Goal: Information Seeking & Learning: Find specific fact

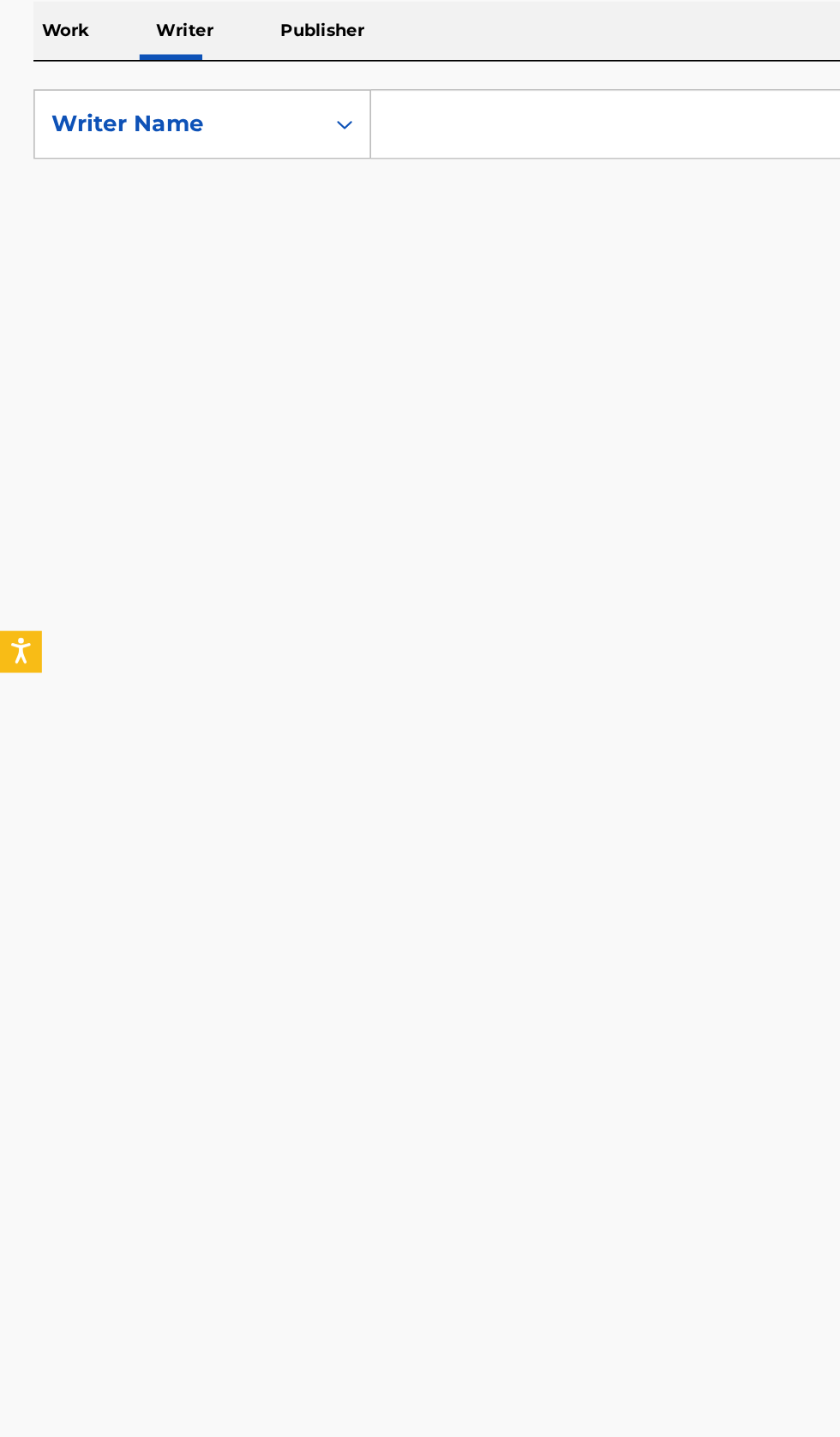
click at [336, 395] on input "Search Form" at bounding box center [523, 394] width 590 height 41
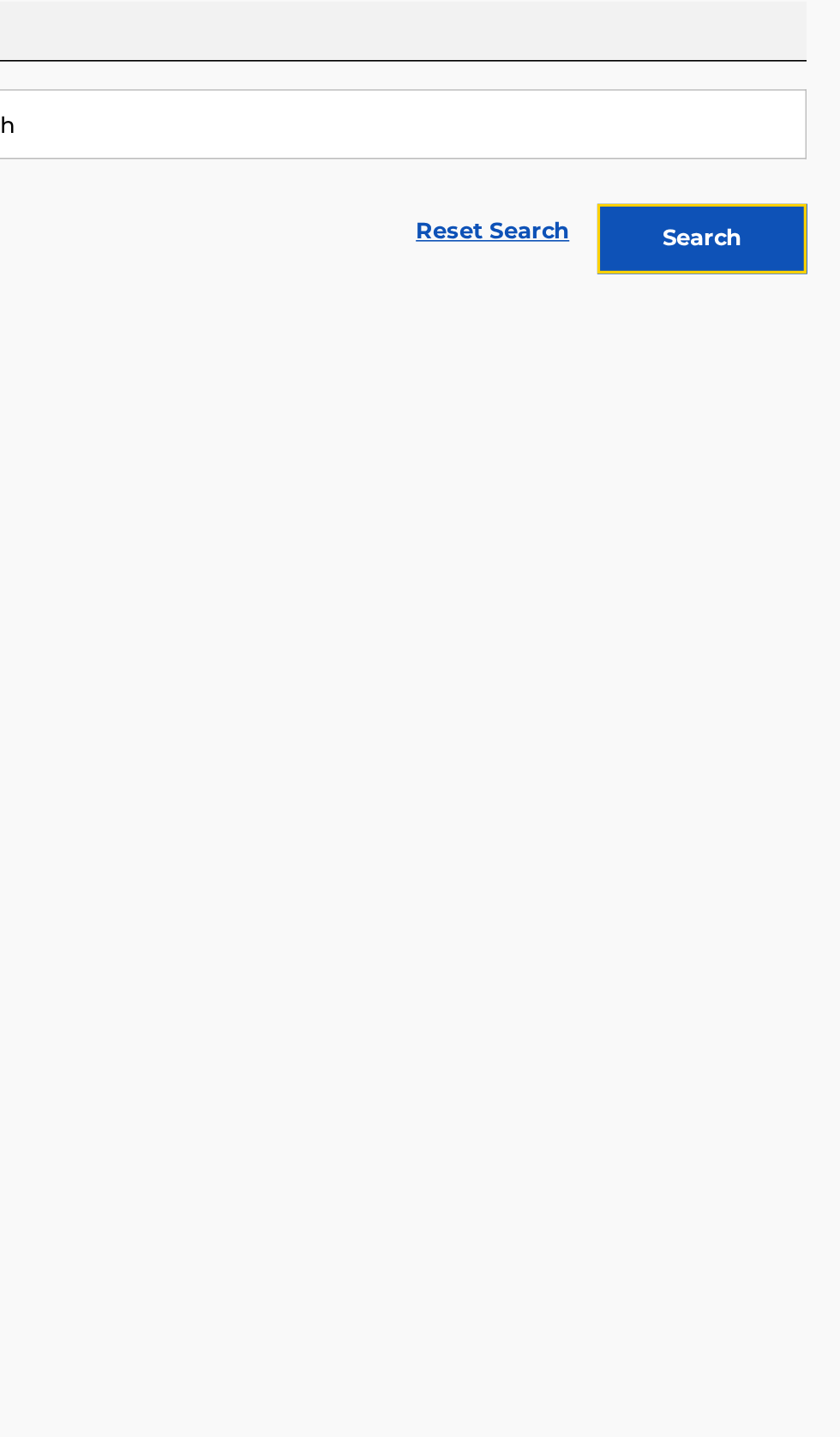
click at [778, 485] on button "Search" at bounding box center [755, 464] width 128 height 43
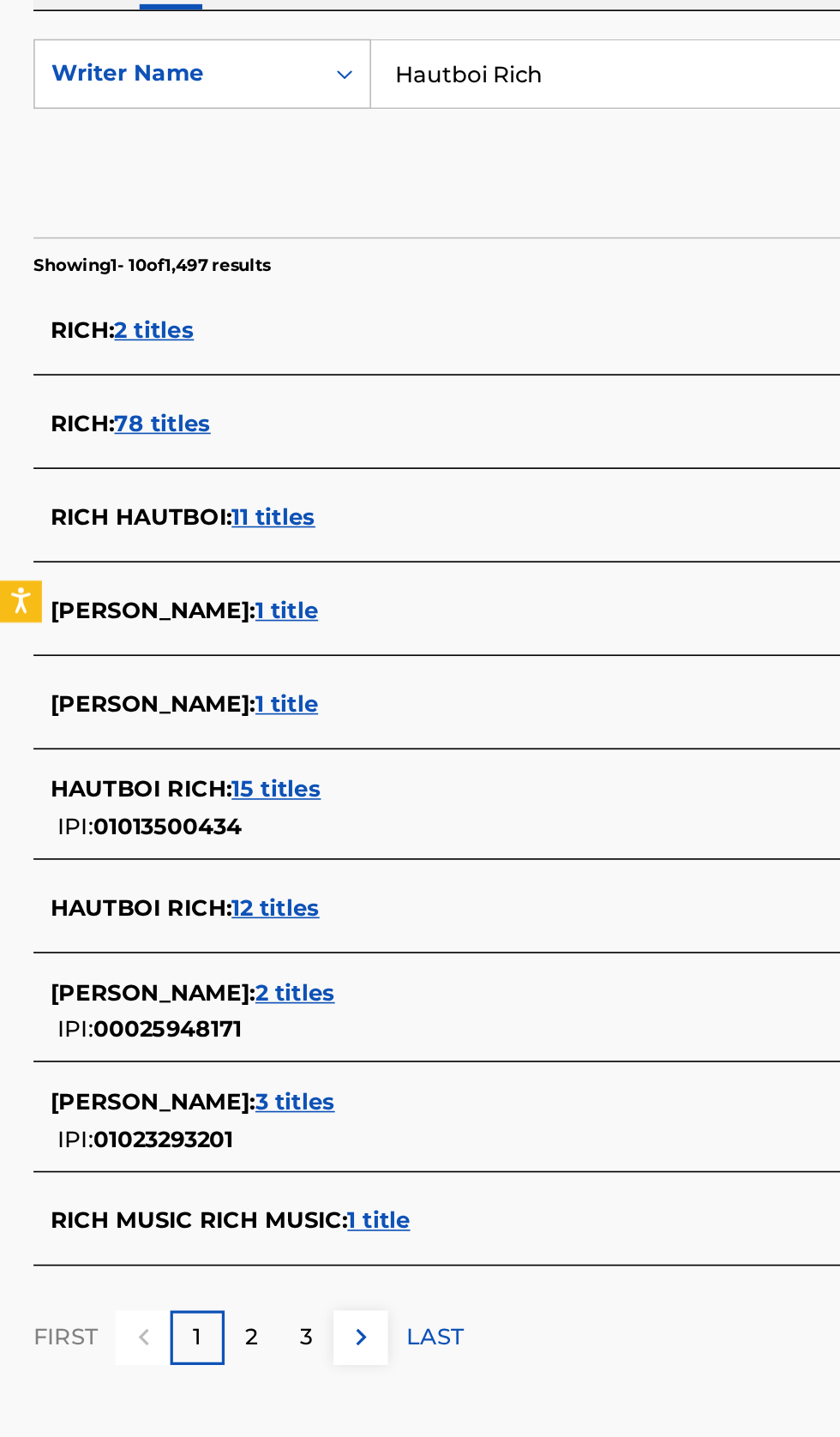
click at [283, 838] on div "HAUTBOI RICH : 15 titles" at bounding box center [397, 834] width 734 height 21
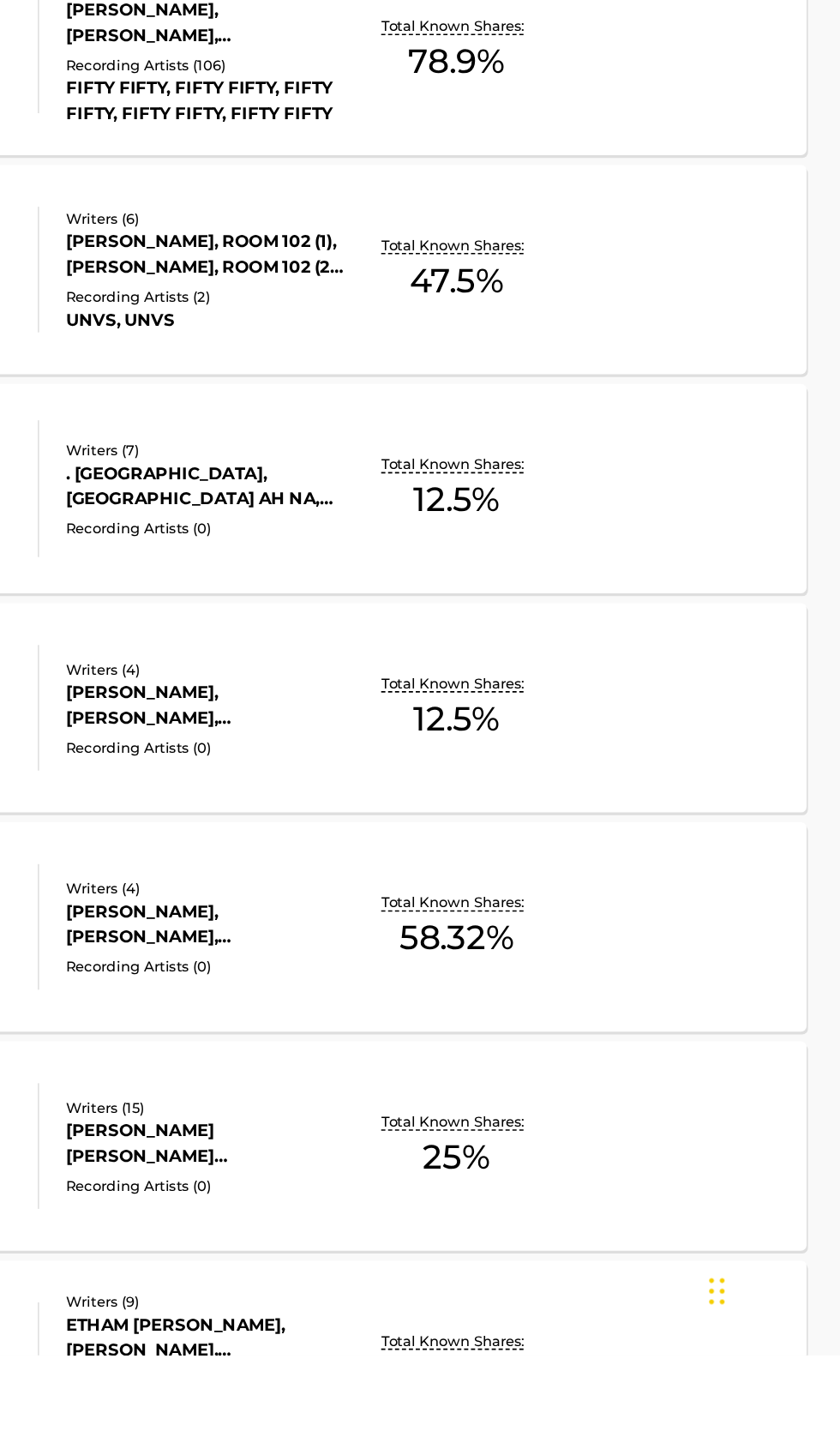
scroll to position [410, 0]
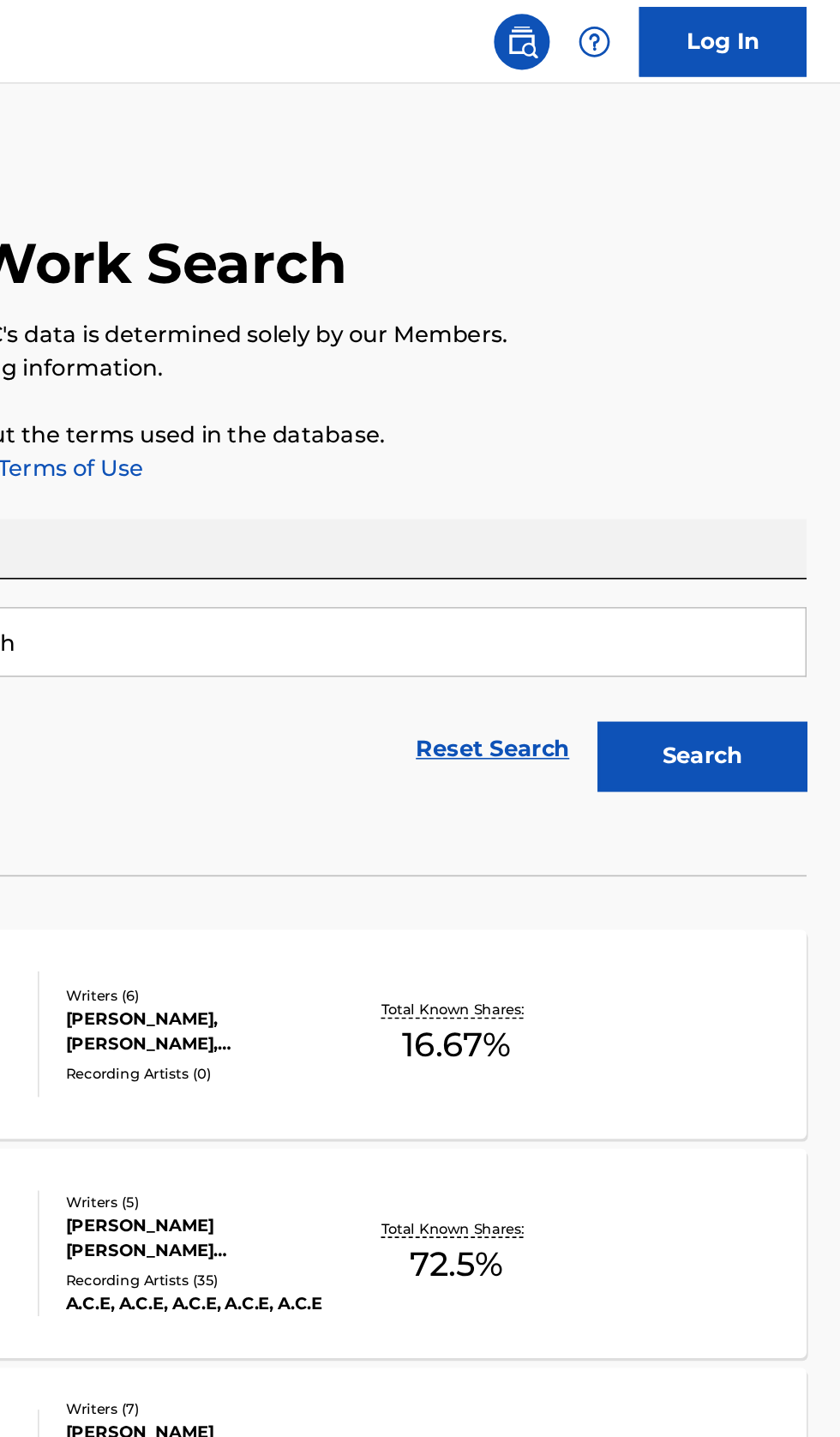
scroll to position [0, 0]
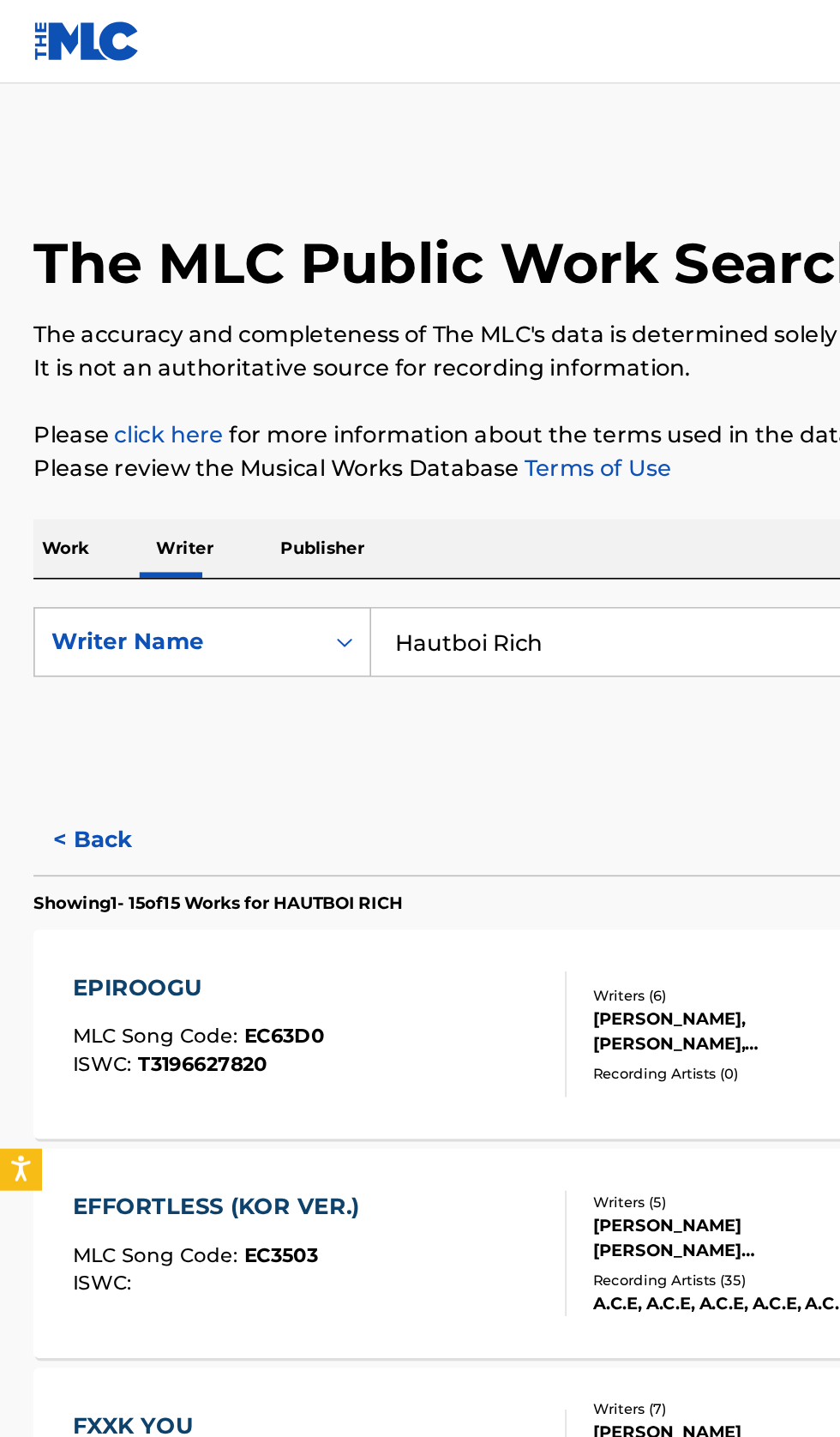
click at [71, 518] on button "< Back" at bounding box center [72, 516] width 103 height 43
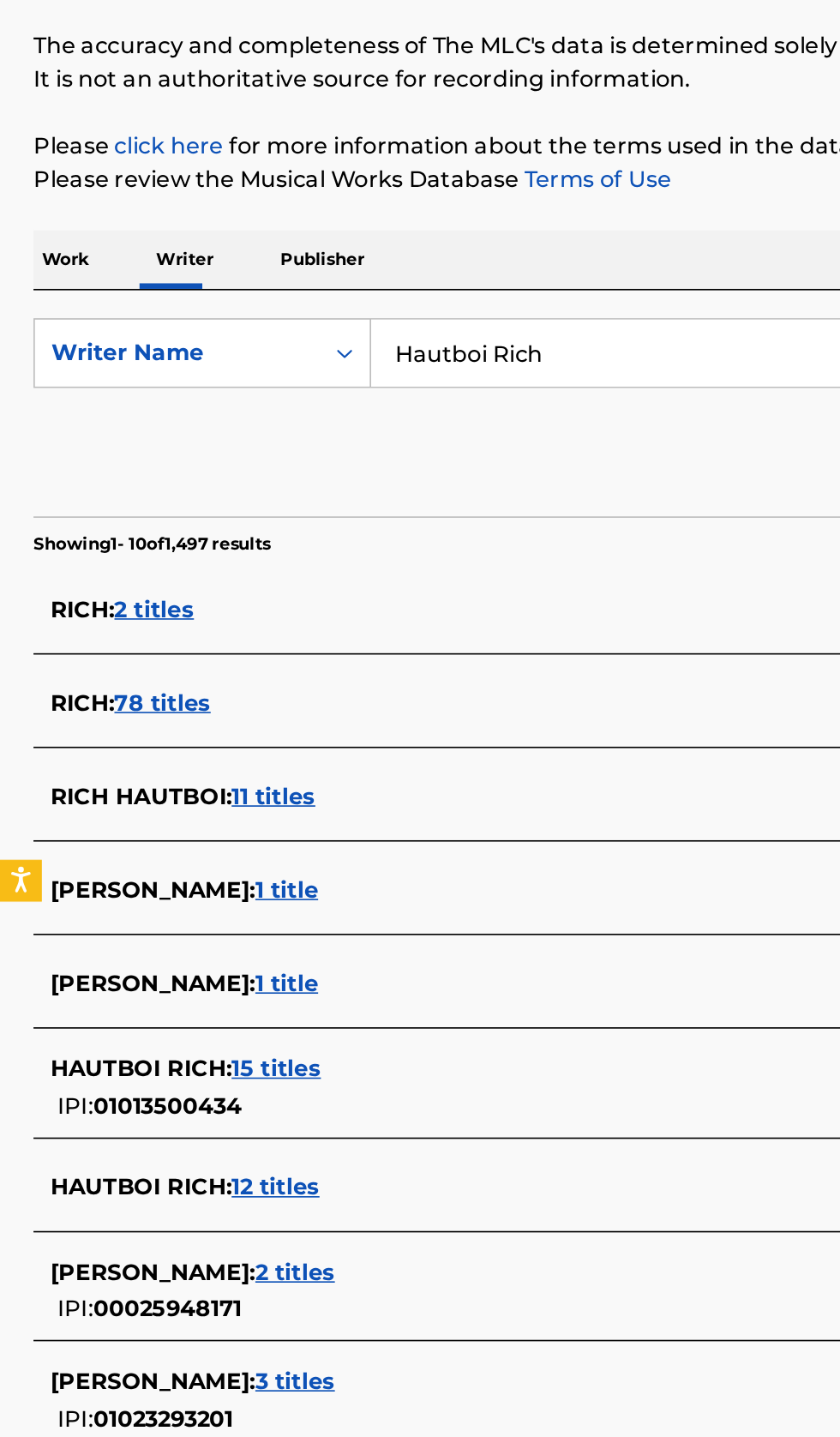
click at [305, 906] on div "HAUTBOI RICH : 12 titles" at bounding box center [397, 907] width 734 height 21
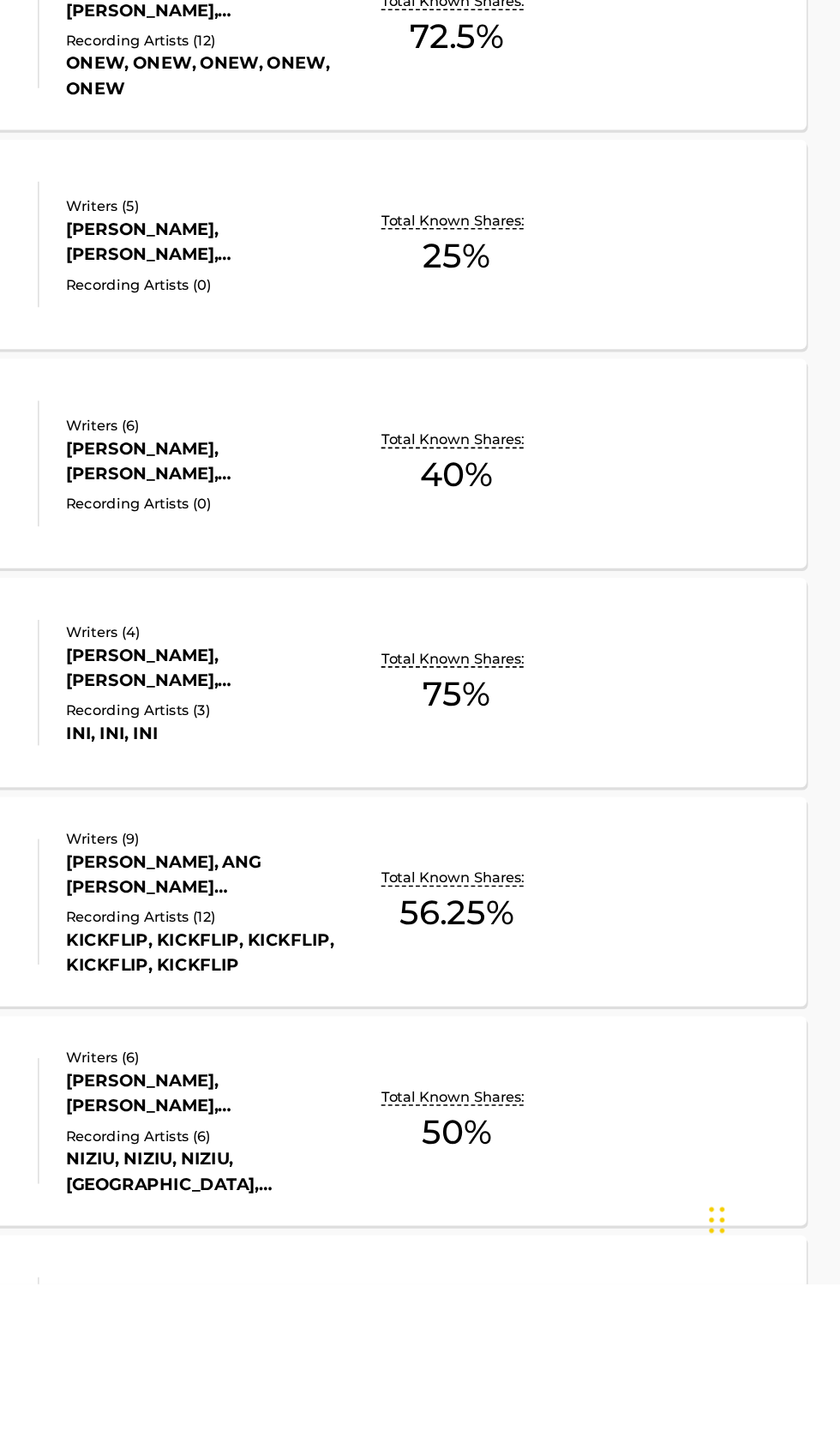
scroll to position [671, 0]
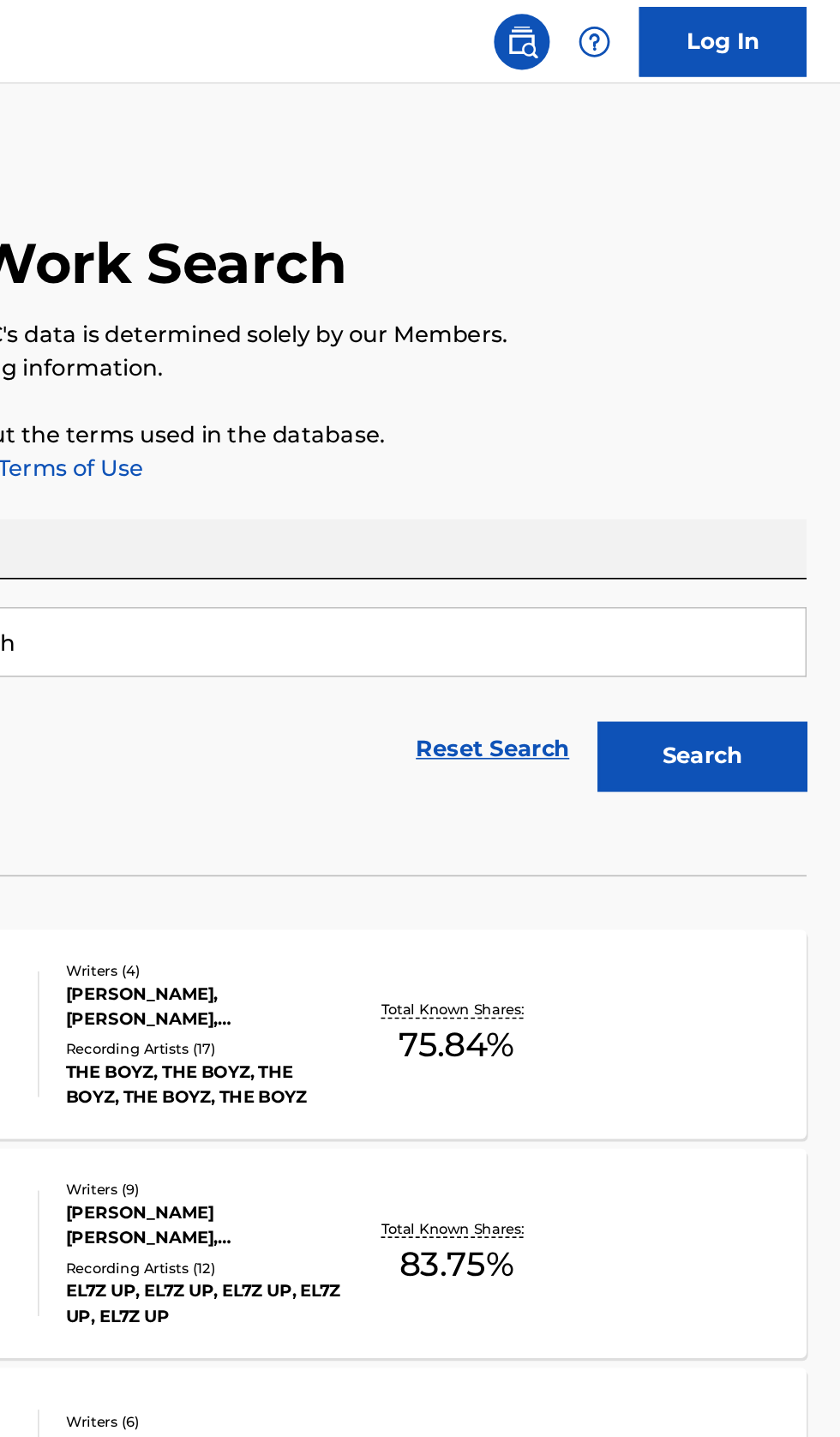
scroll to position [0, 0]
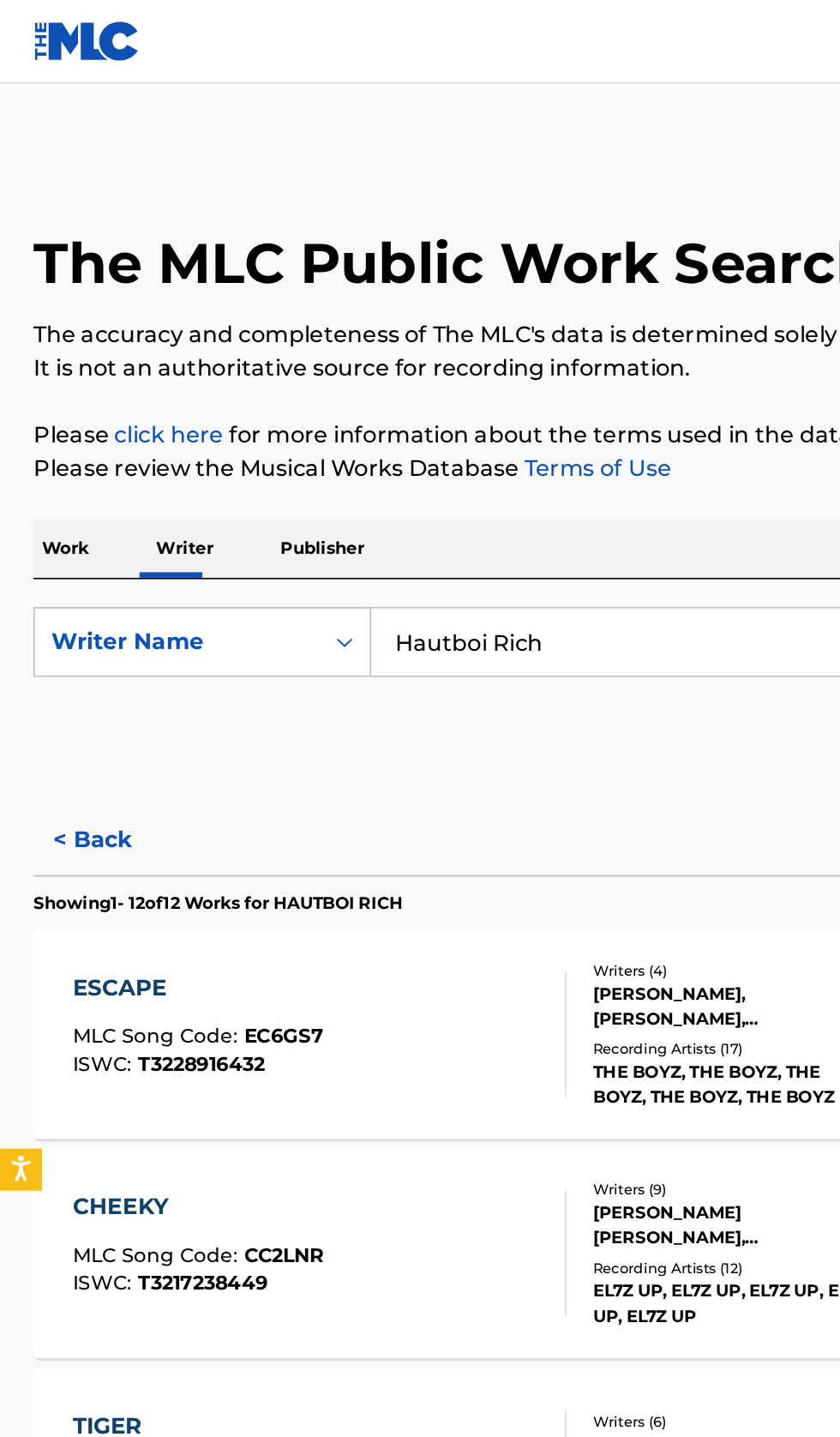
click at [73, 513] on button "< Back" at bounding box center [72, 516] width 103 height 43
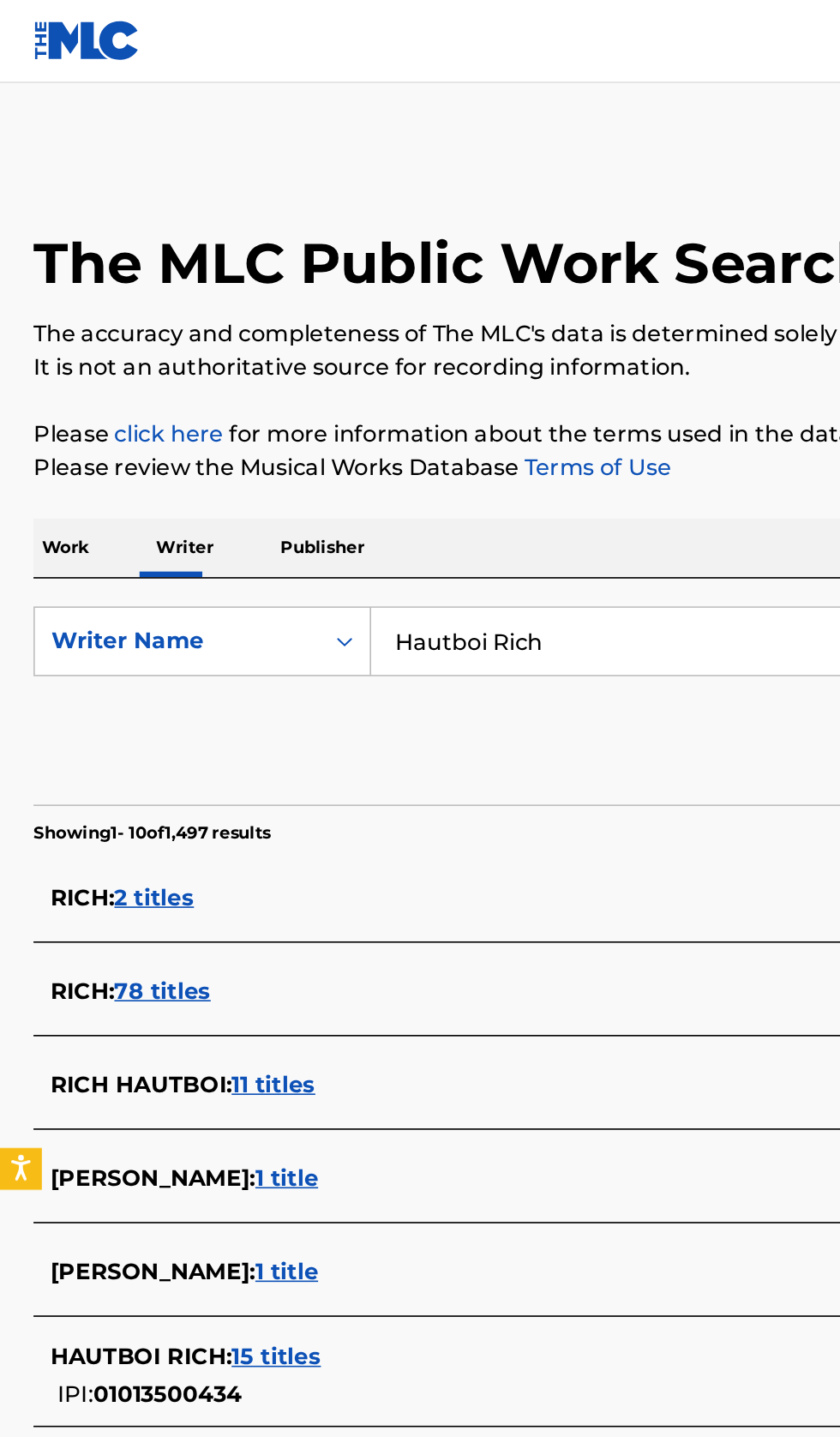
click at [297, 664] on div "RICH HAUTBOI : 11 titles" at bounding box center [397, 667] width 734 height 21
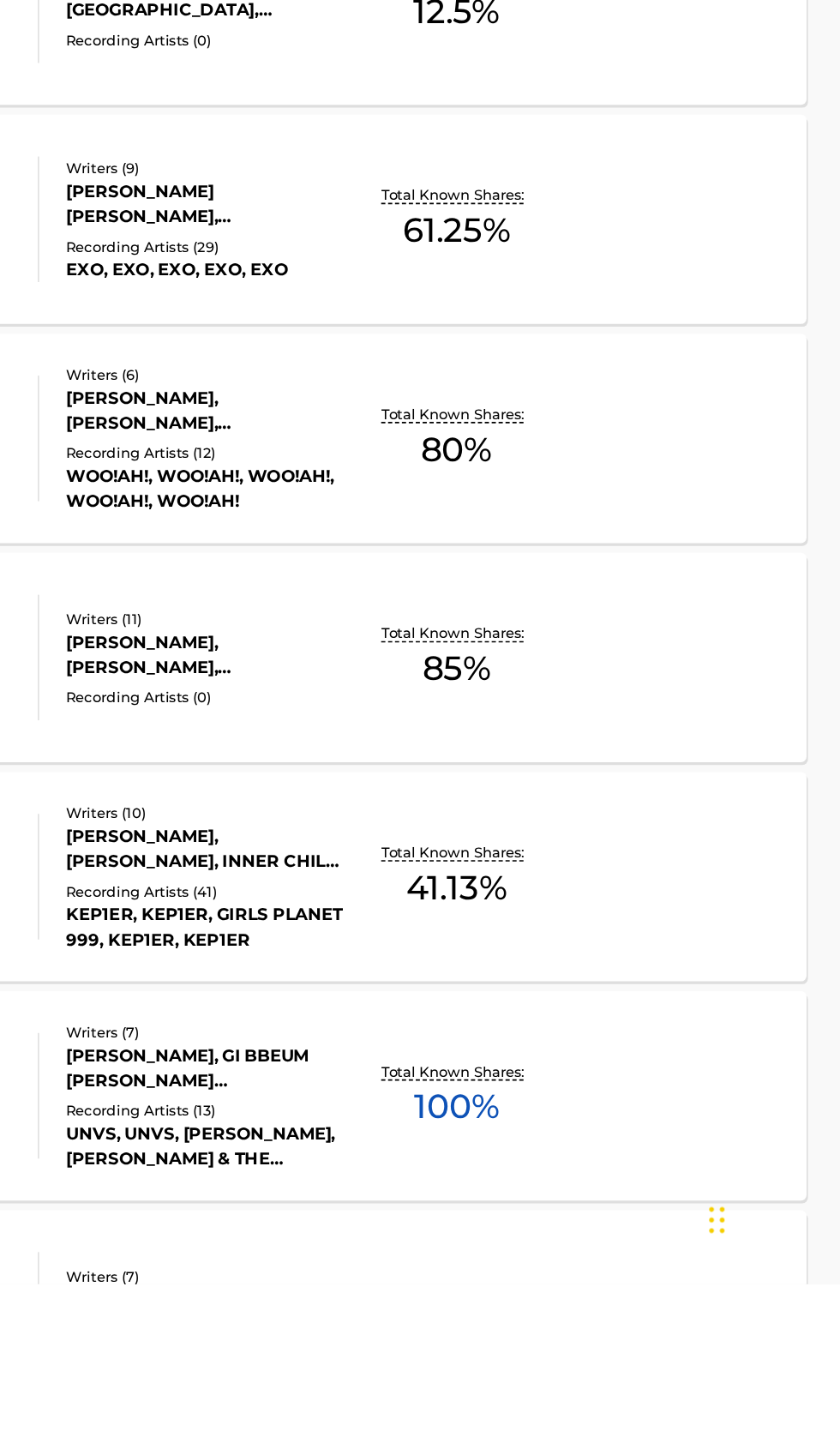
scroll to position [537, 0]
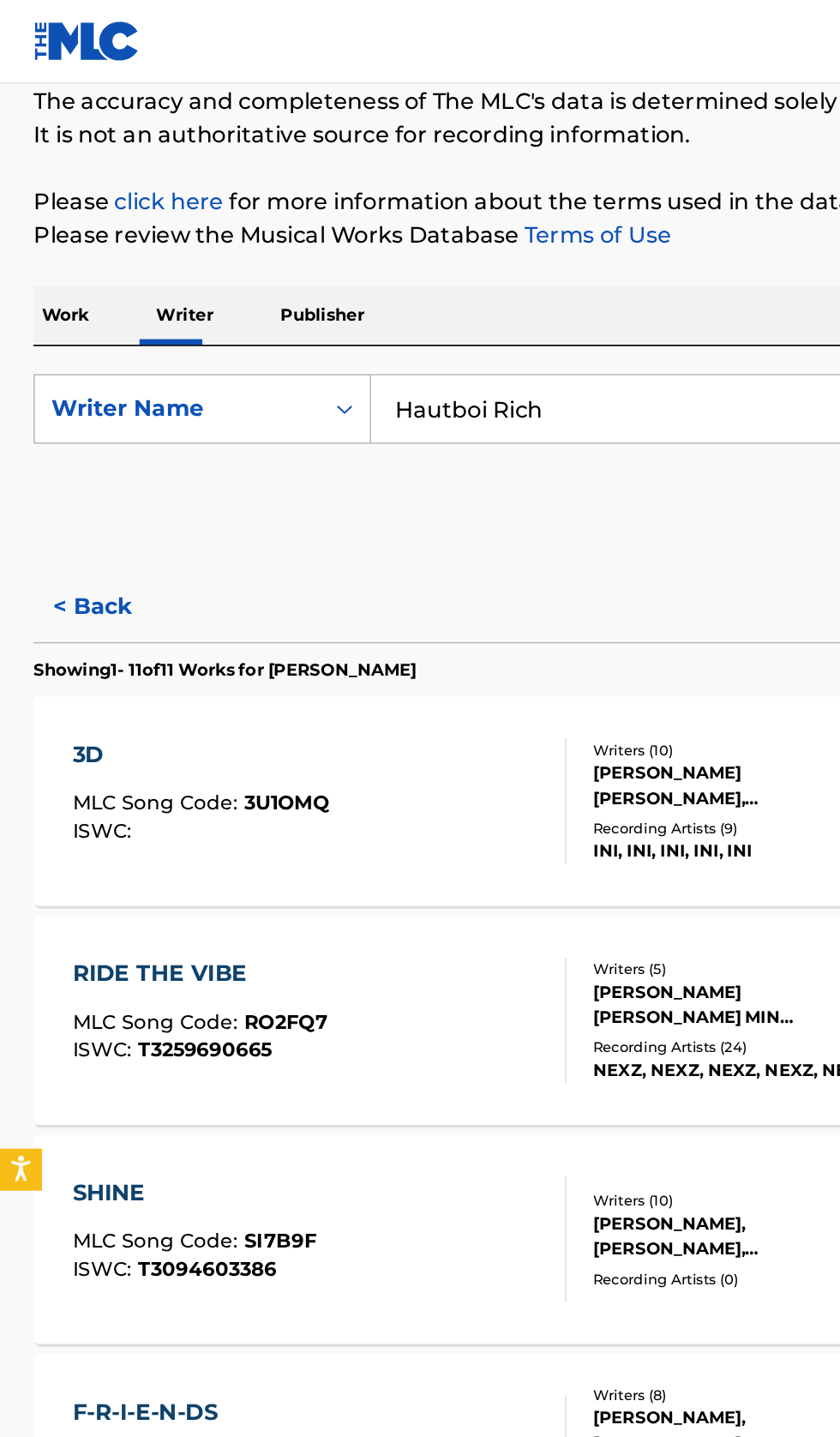
scroll to position [0, 0]
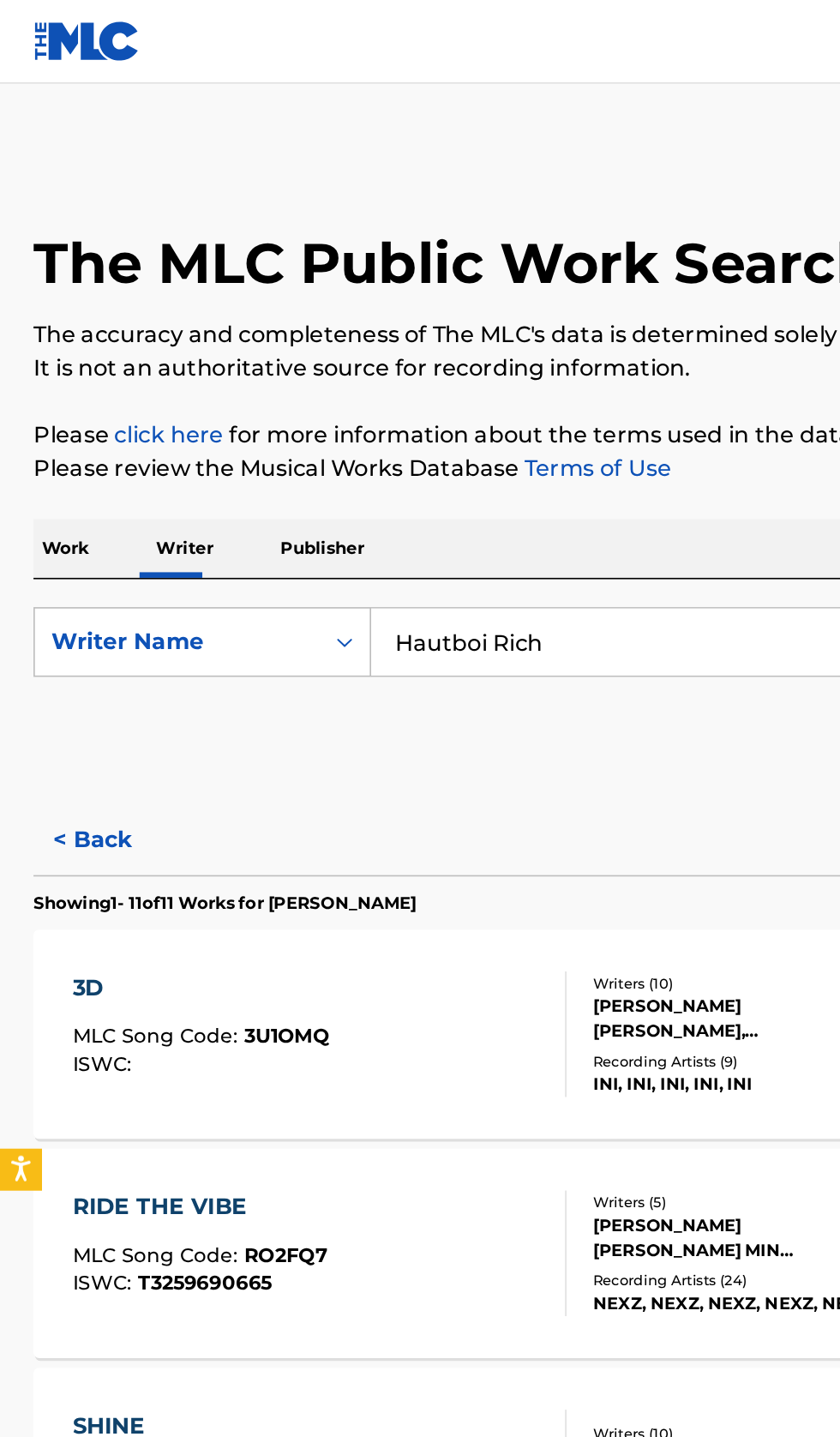
click at [66, 515] on button "< Back" at bounding box center [72, 516] width 103 height 43
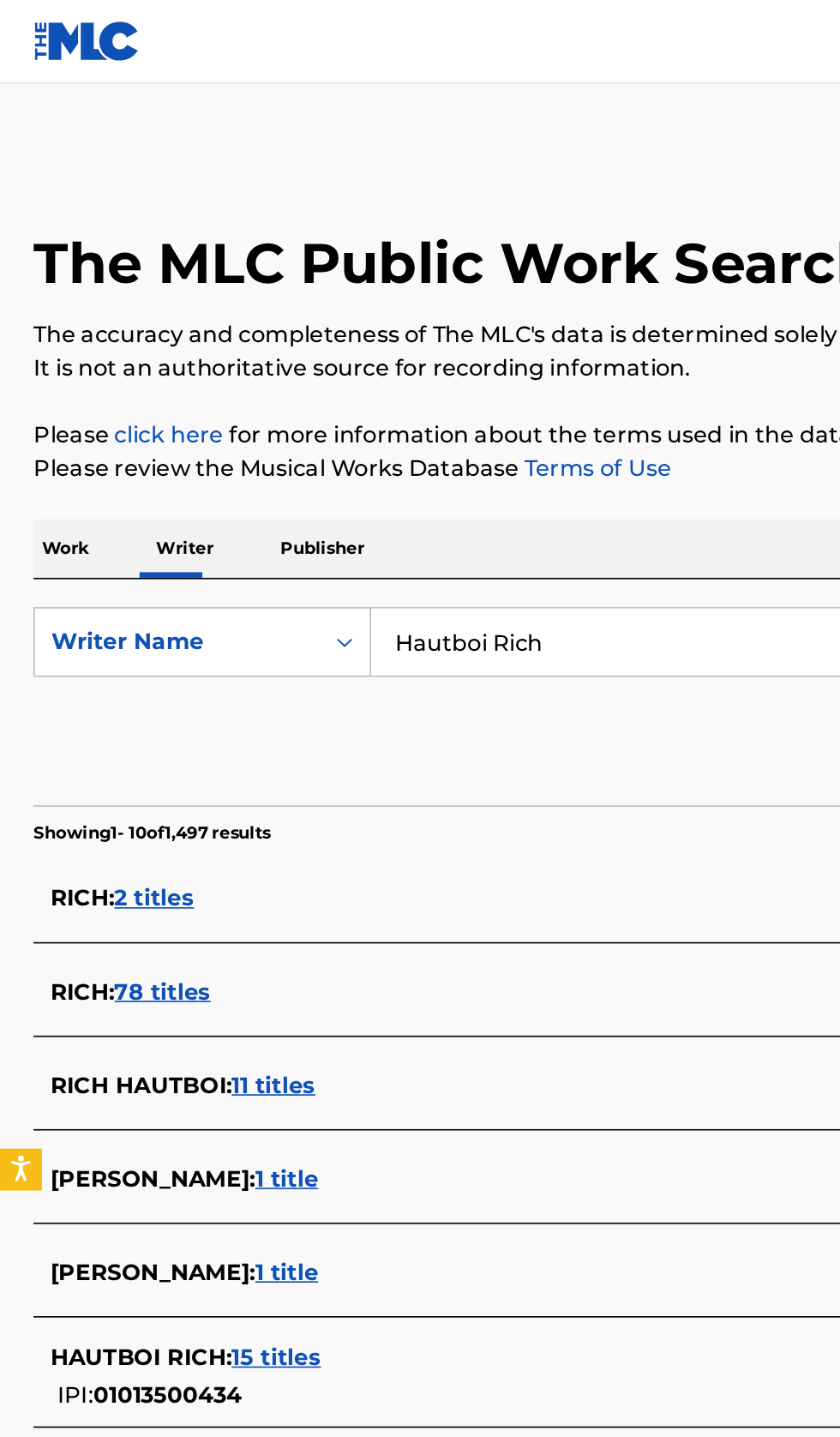
click at [403, 390] on input "Hautboi Rich" at bounding box center [523, 394] width 590 height 41
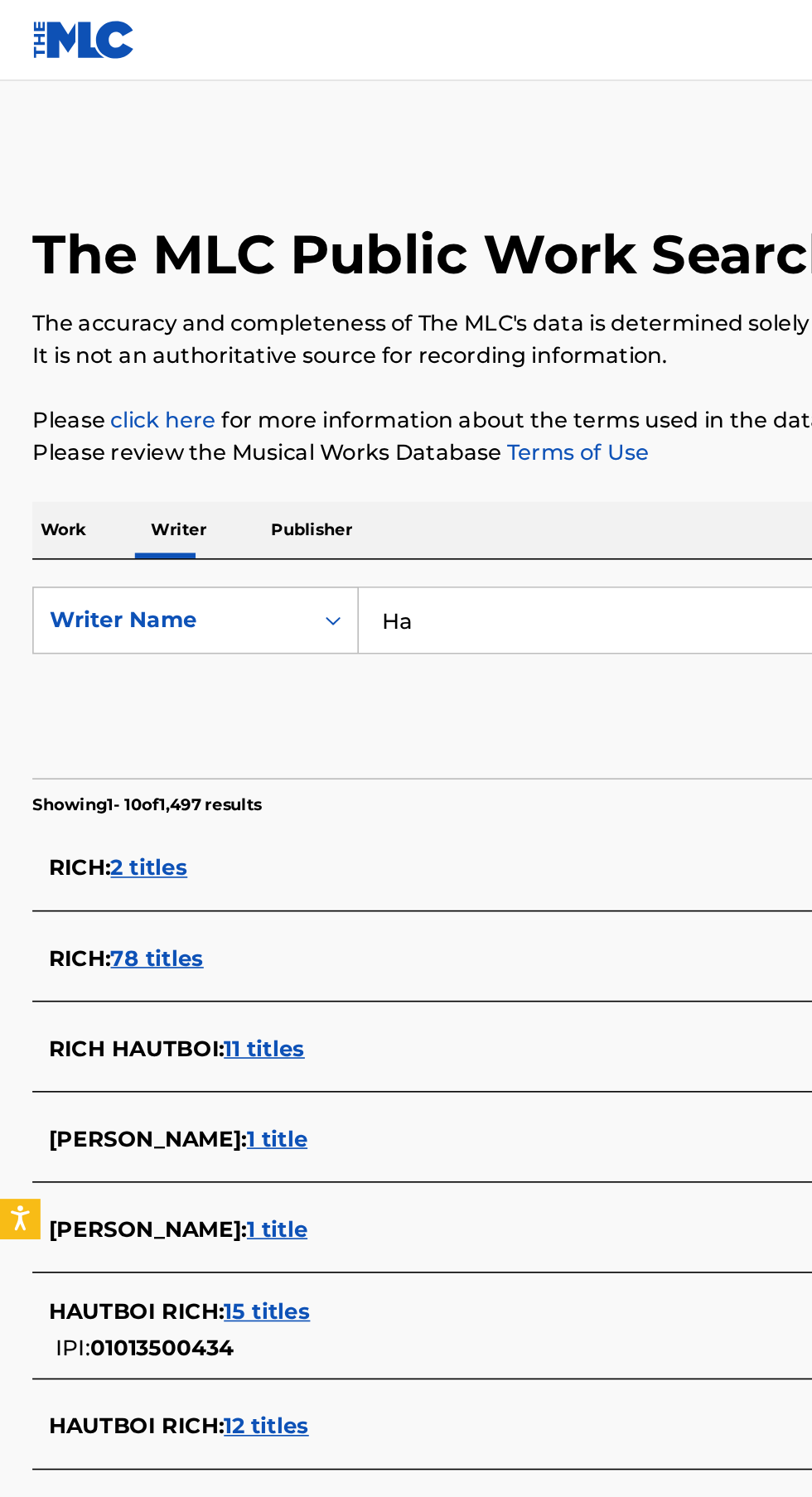
type input "H"
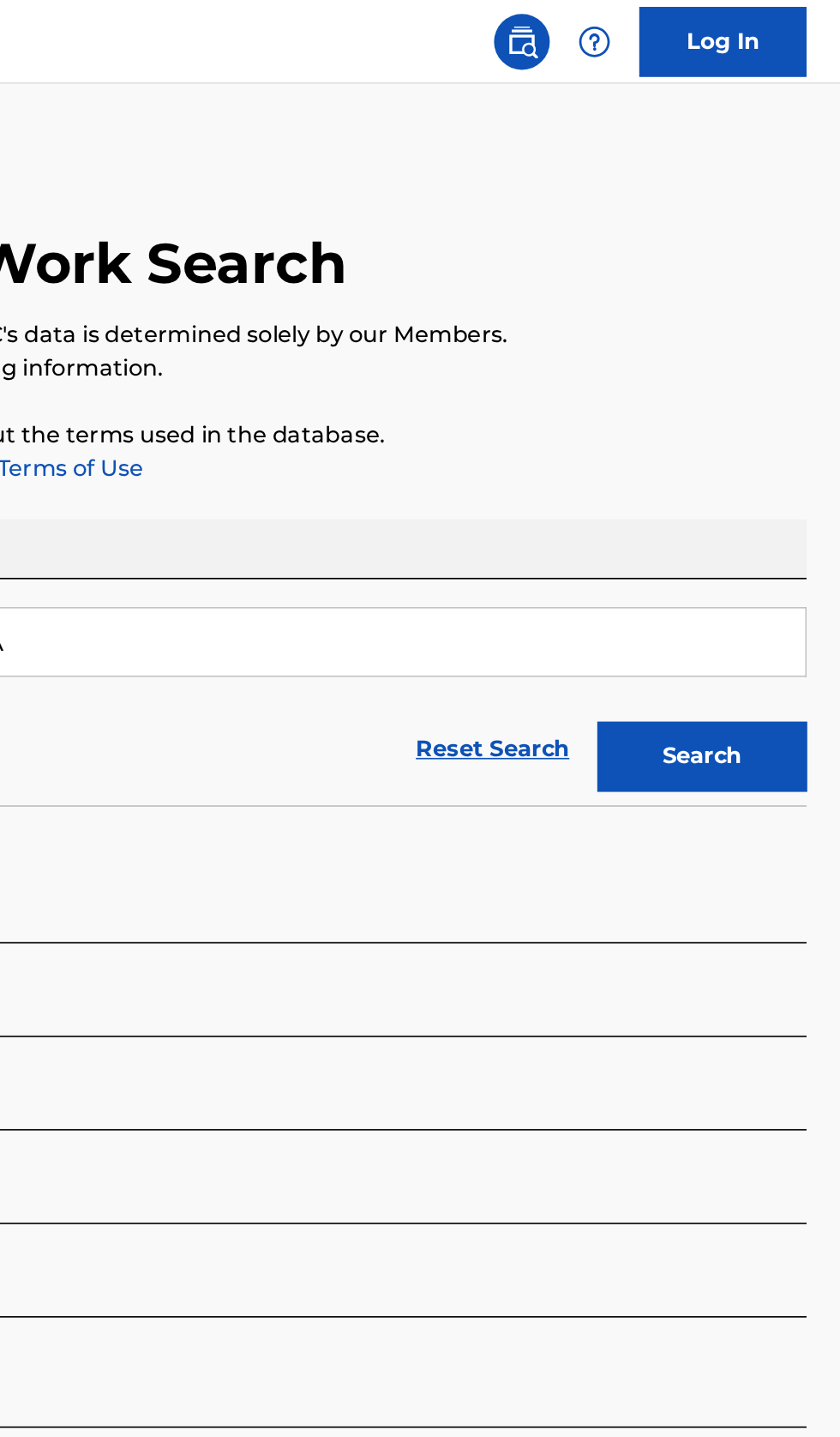
type input "HASEGAWA"
click at [785, 449] on button "Search" at bounding box center [755, 464] width 128 height 43
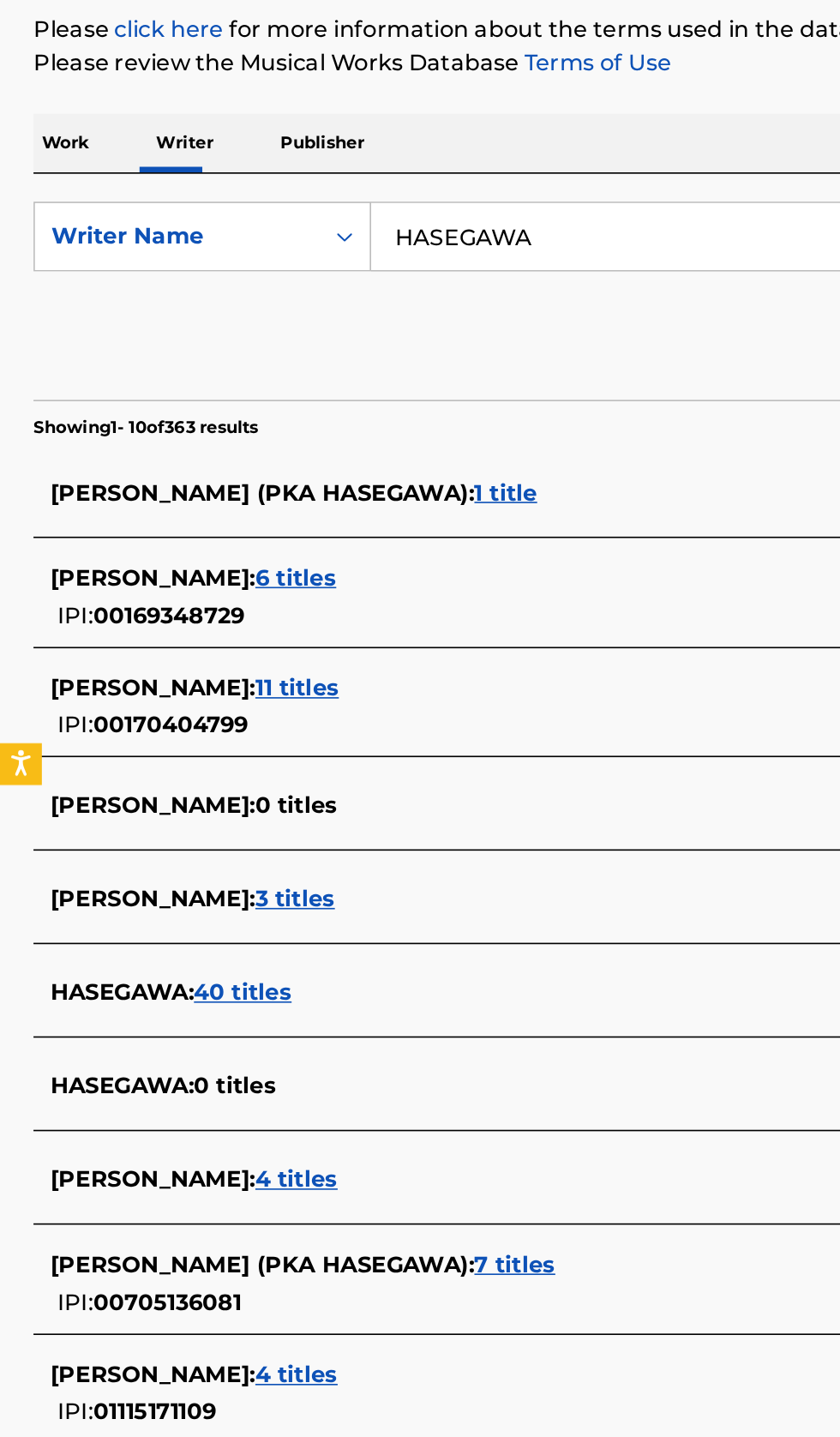
click at [291, 862] on div "HASEGAWA : 40 titles" at bounding box center [397, 859] width 734 height 21
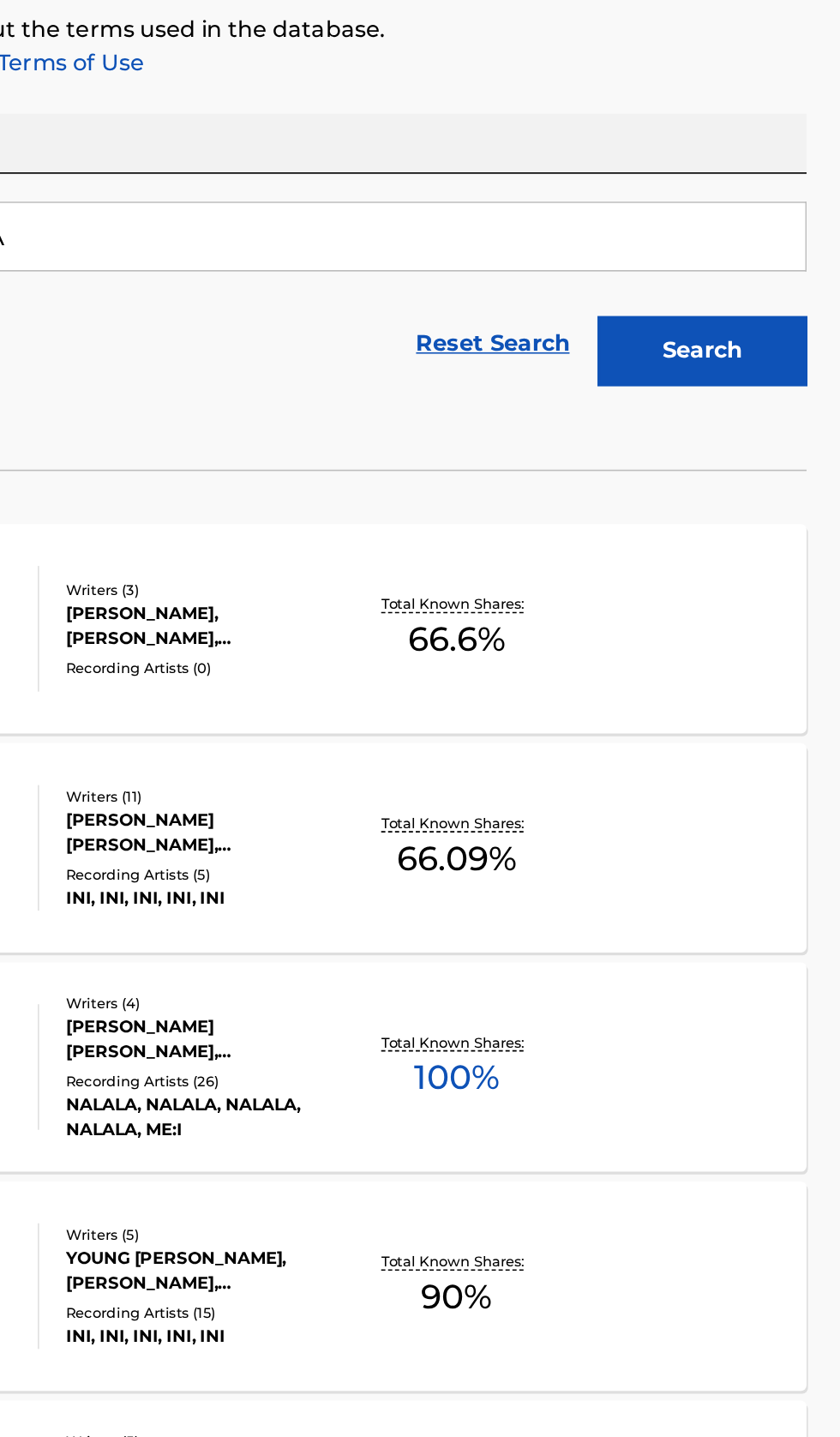
click at [712, 919] on div "&ME MLC Song Code : MH1847 ISWC : Writers ( 4 ) HASEGAWA, JIN SOL KIM, YOUNG JI…" at bounding box center [420, 904] width 799 height 128
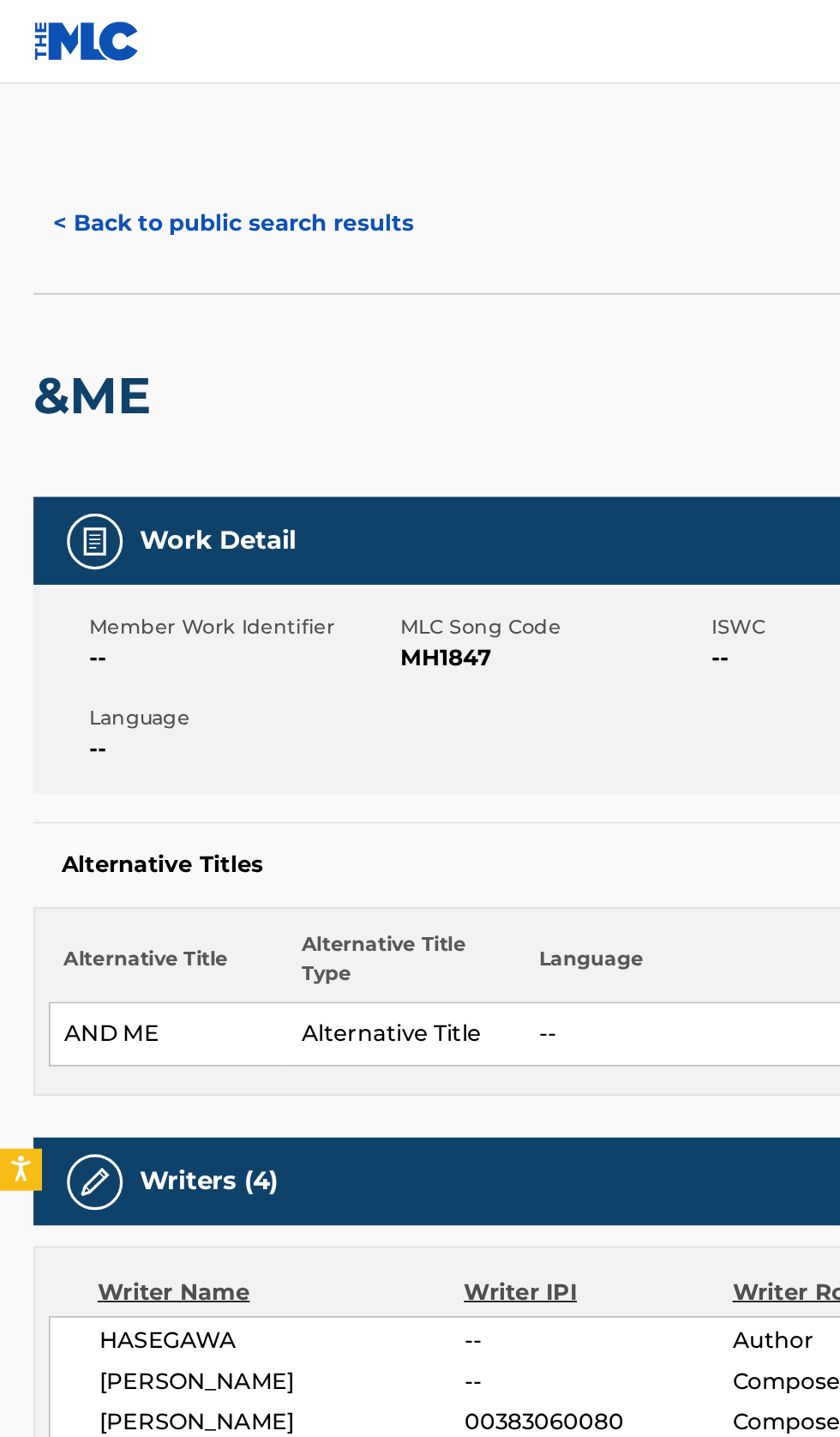
click at [167, 125] on button "< Back to public search results" at bounding box center [144, 136] width 246 height 43
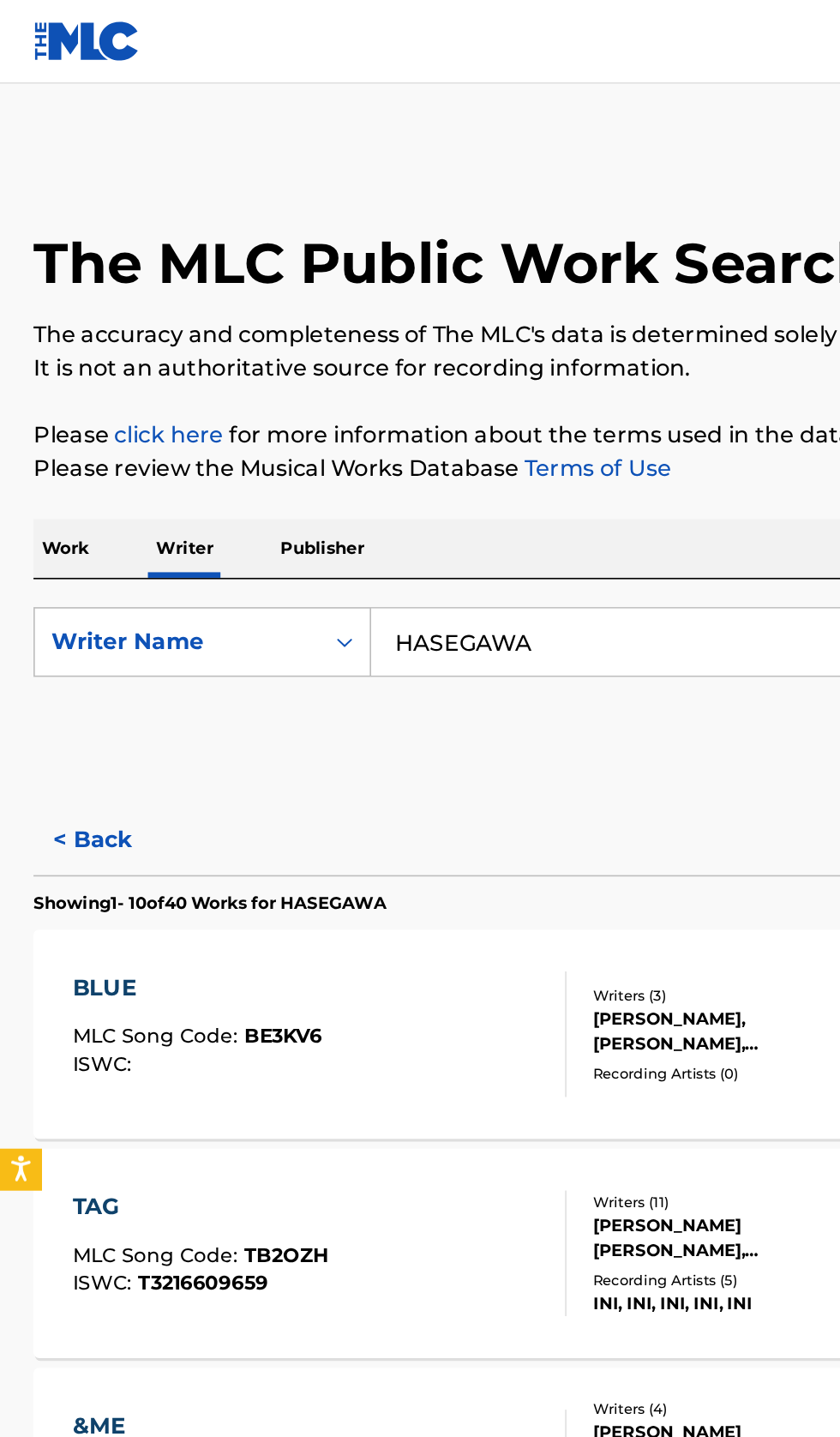
click at [405, 395] on input "HASEGAWA" at bounding box center [523, 394] width 590 height 41
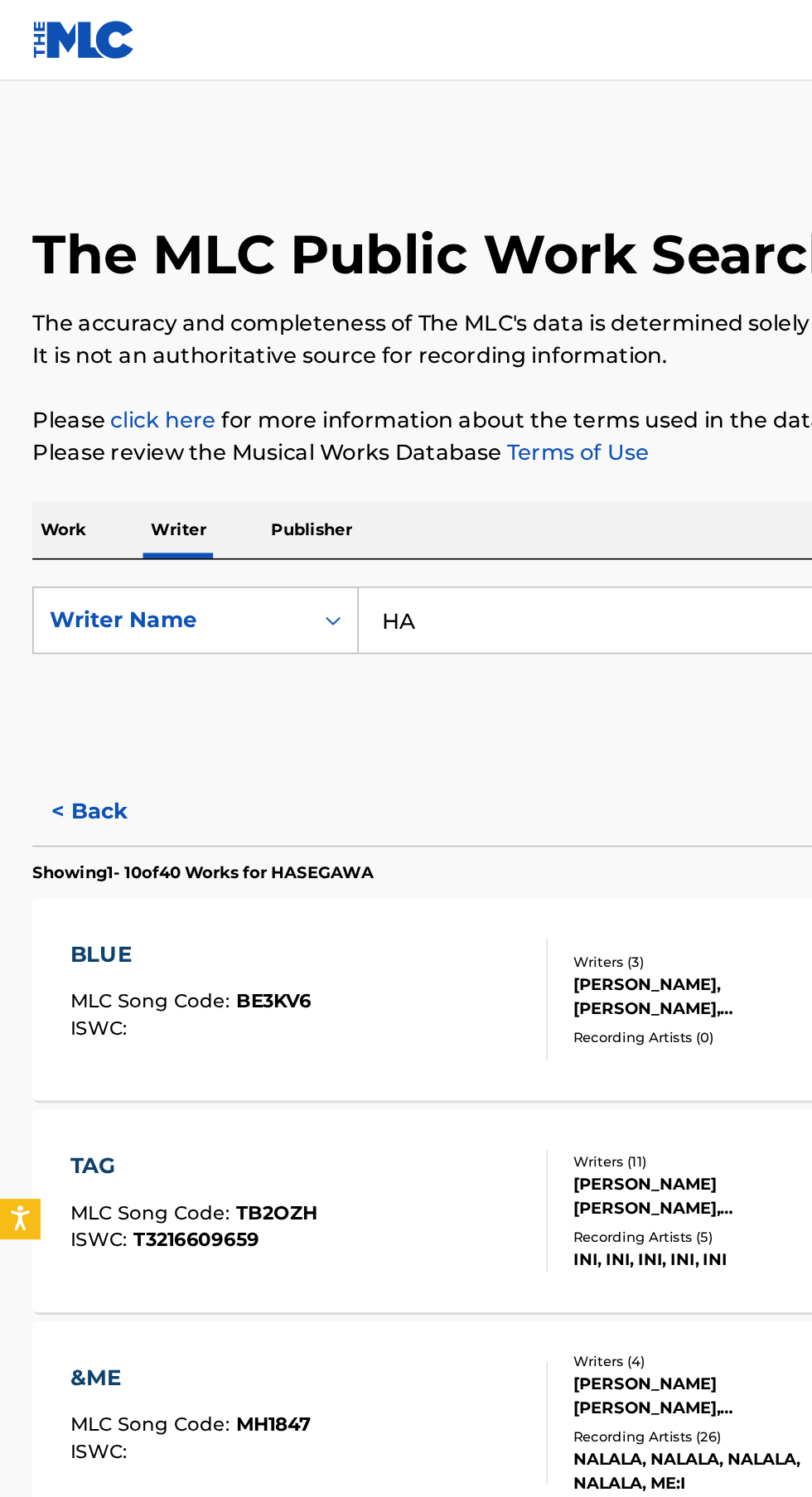
type input "H"
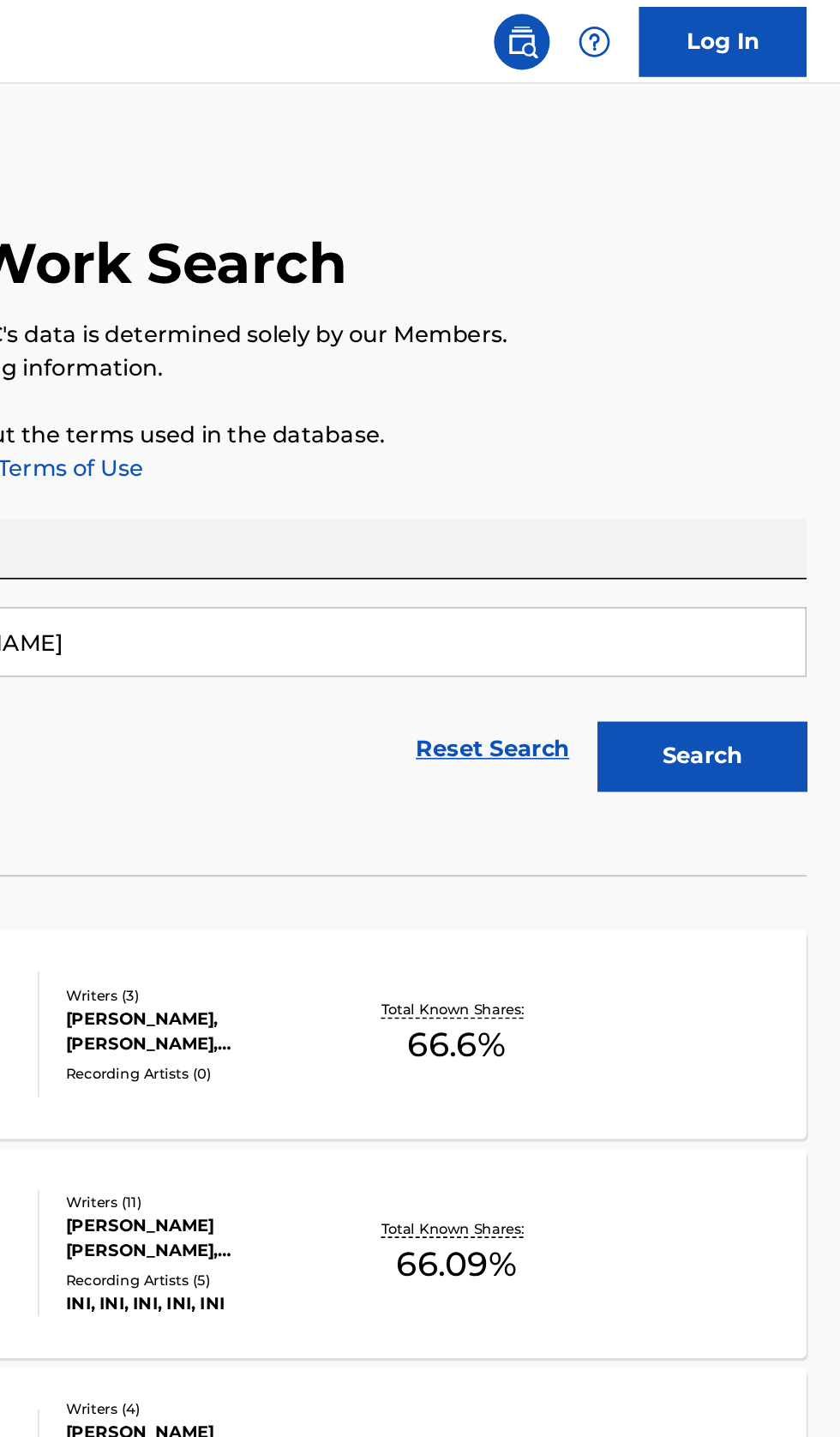
type input "Alex Karlsson"
click at [787, 462] on button "Search" at bounding box center [755, 464] width 128 height 43
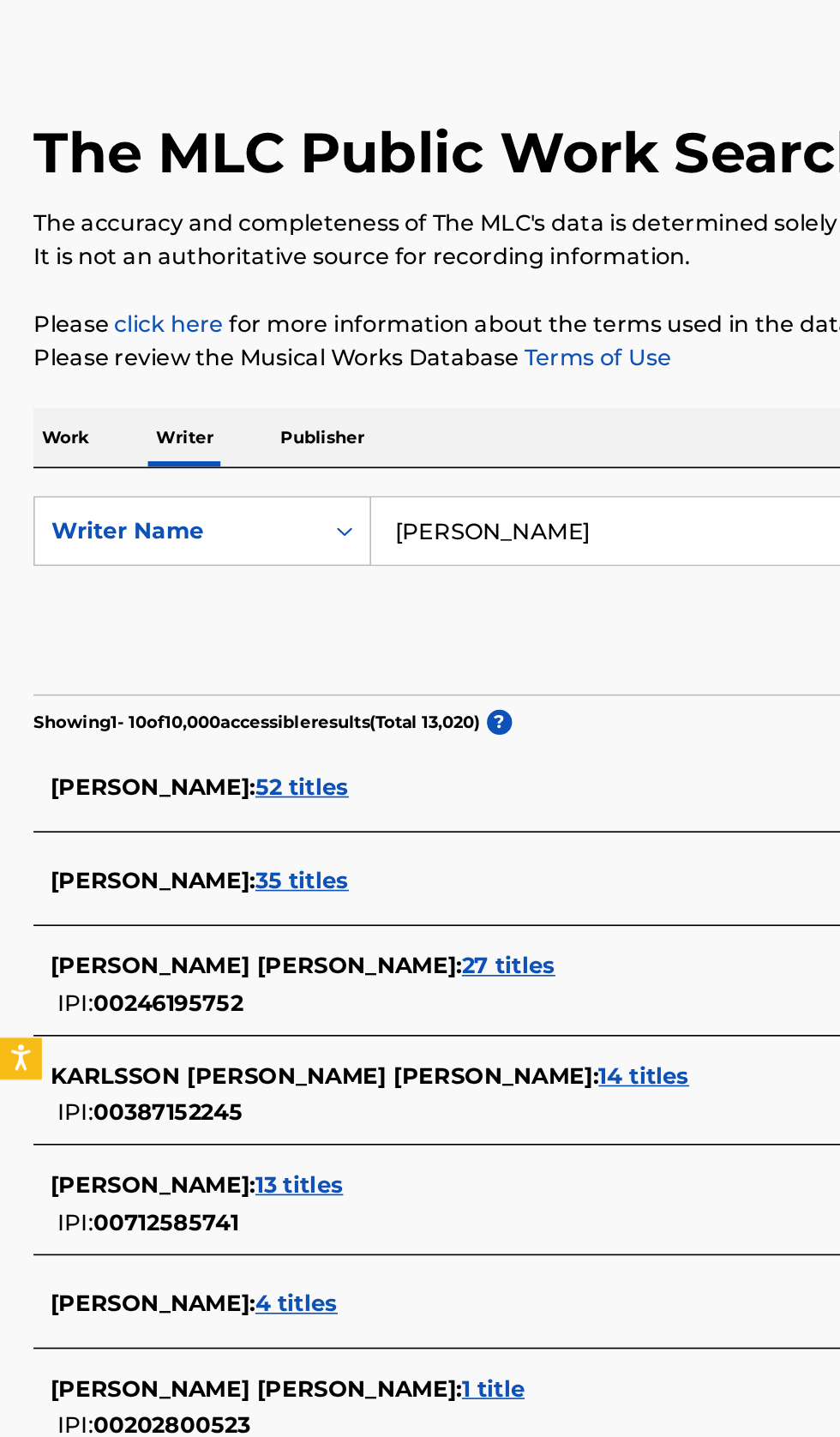
click at [381, 545] on div "ALEX KARLSSON : 52 titles" at bounding box center [397, 552] width 734 height 21
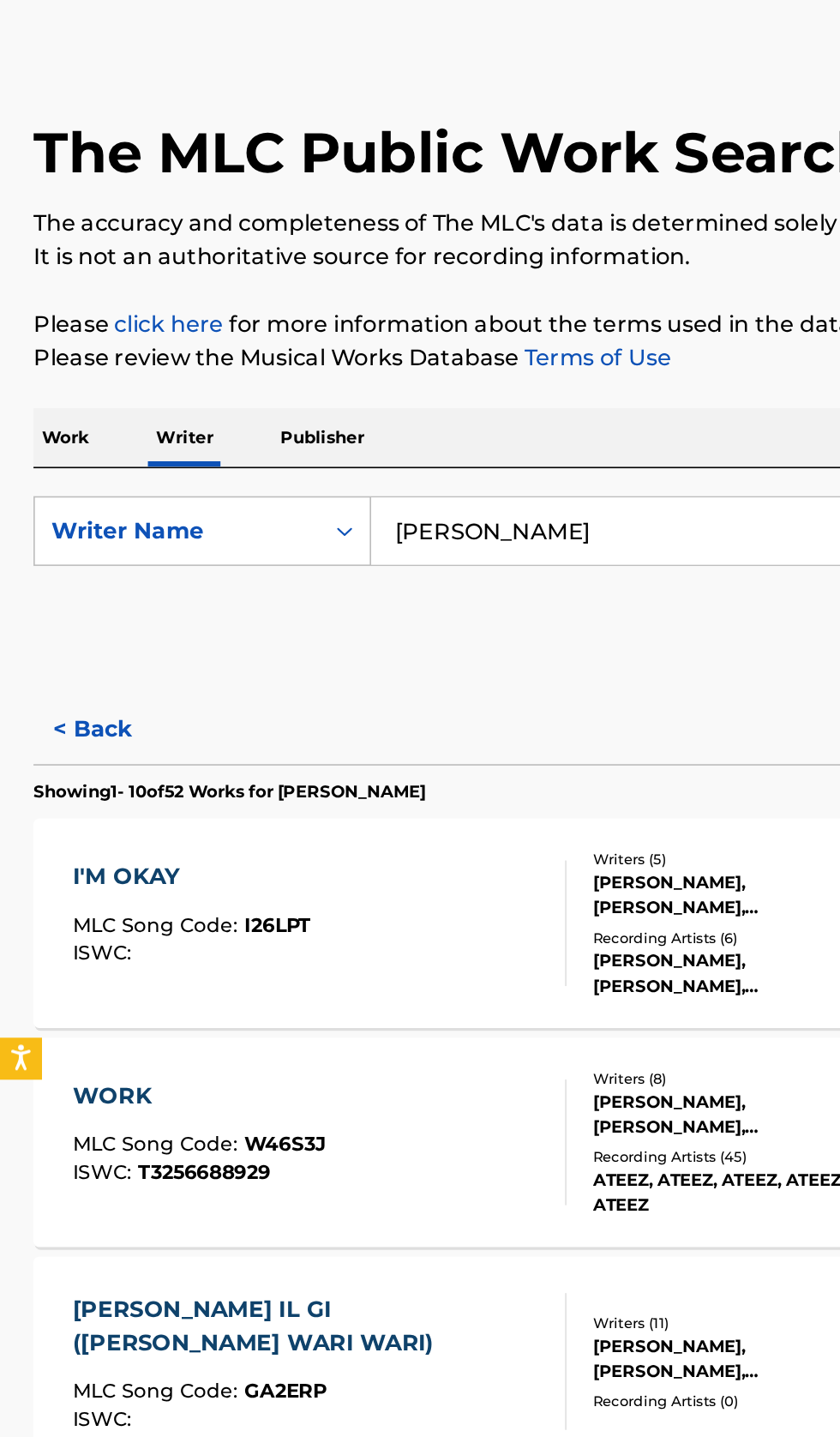
click at [61, 501] on button "< Back" at bounding box center [72, 516] width 103 height 43
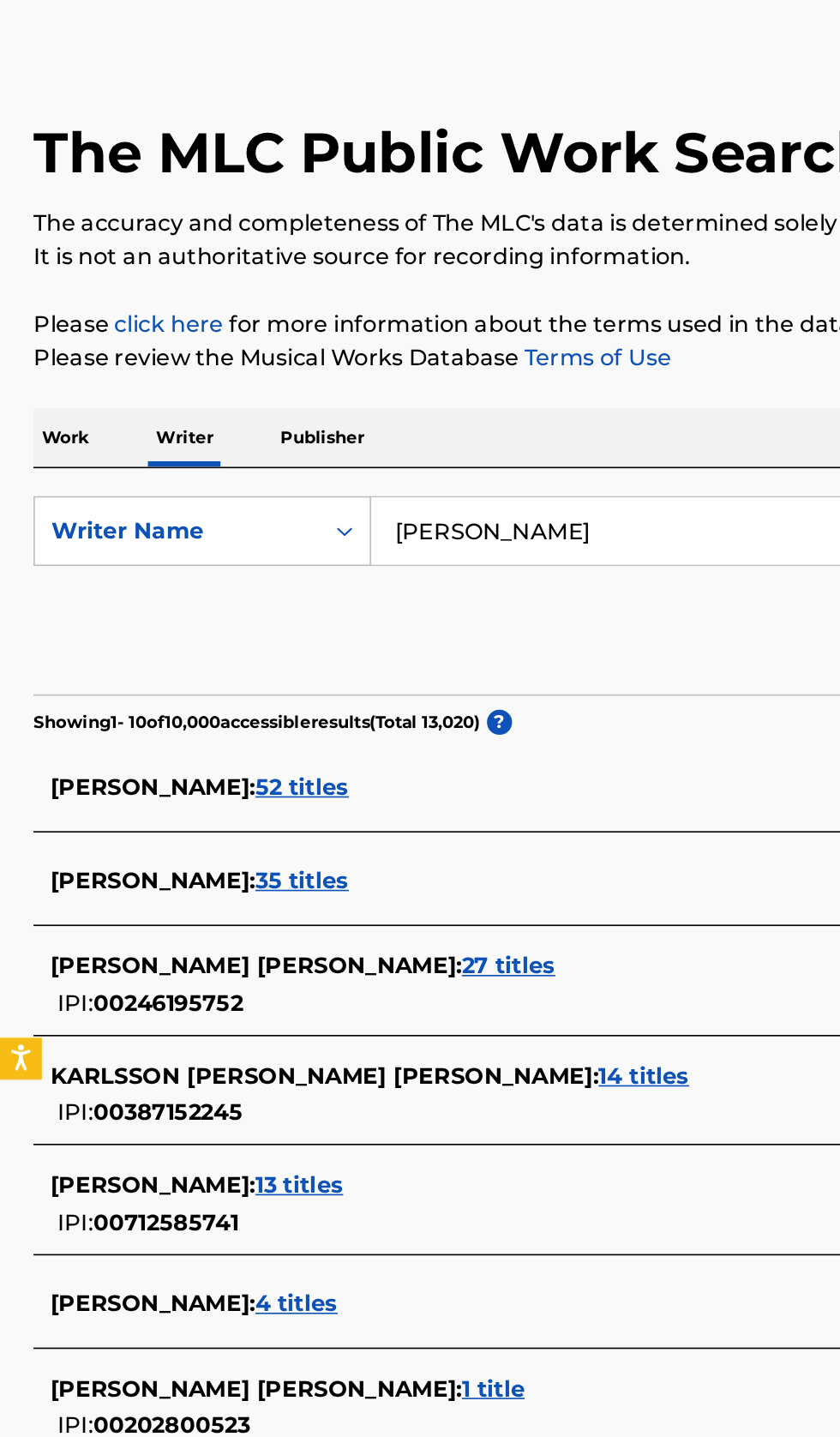
click at [356, 542] on div "ALEX KARLSSON : 52 titles" at bounding box center [397, 552] width 734 height 21
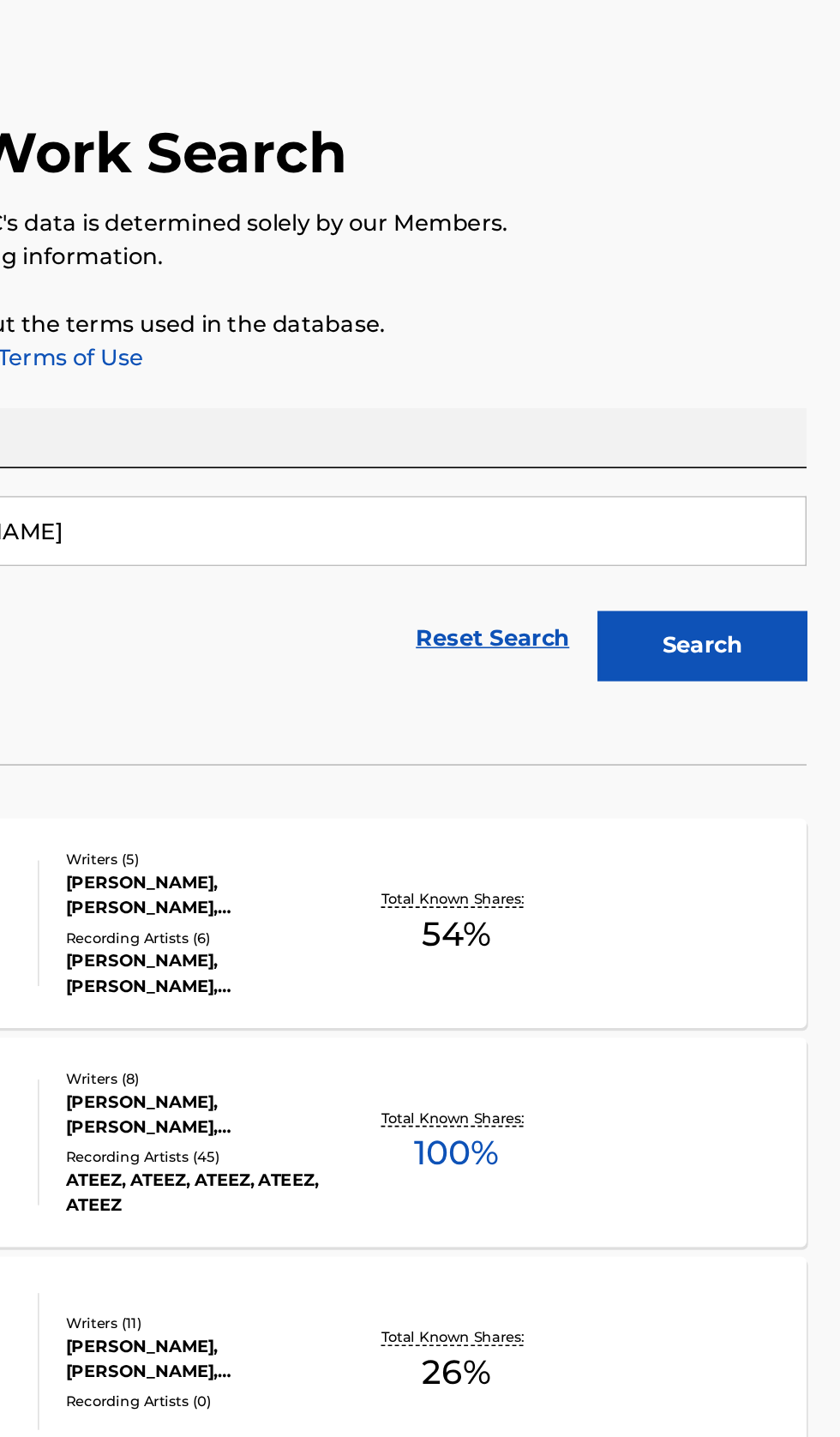
click at [725, 789] on div "WORK MLC Song Code : W46S3J ISWC : T3256688929 Writers ( 8 ) HONG JOONG KIM, MI…" at bounding box center [420, 769] width 799 height 128
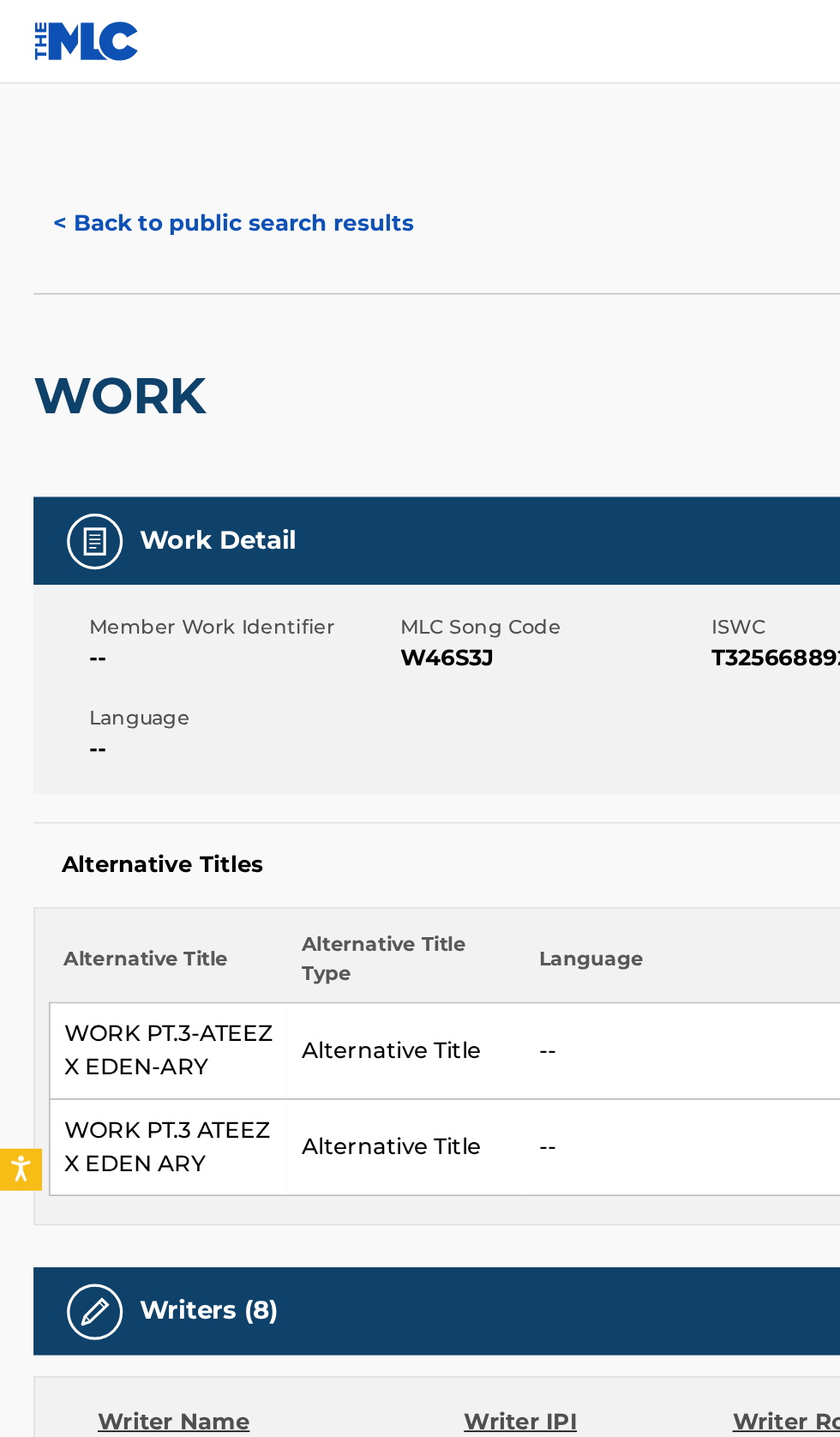
click at [168, 123] on button "< Back to public search results" at bounding box center [144, 136] width 246 height 43
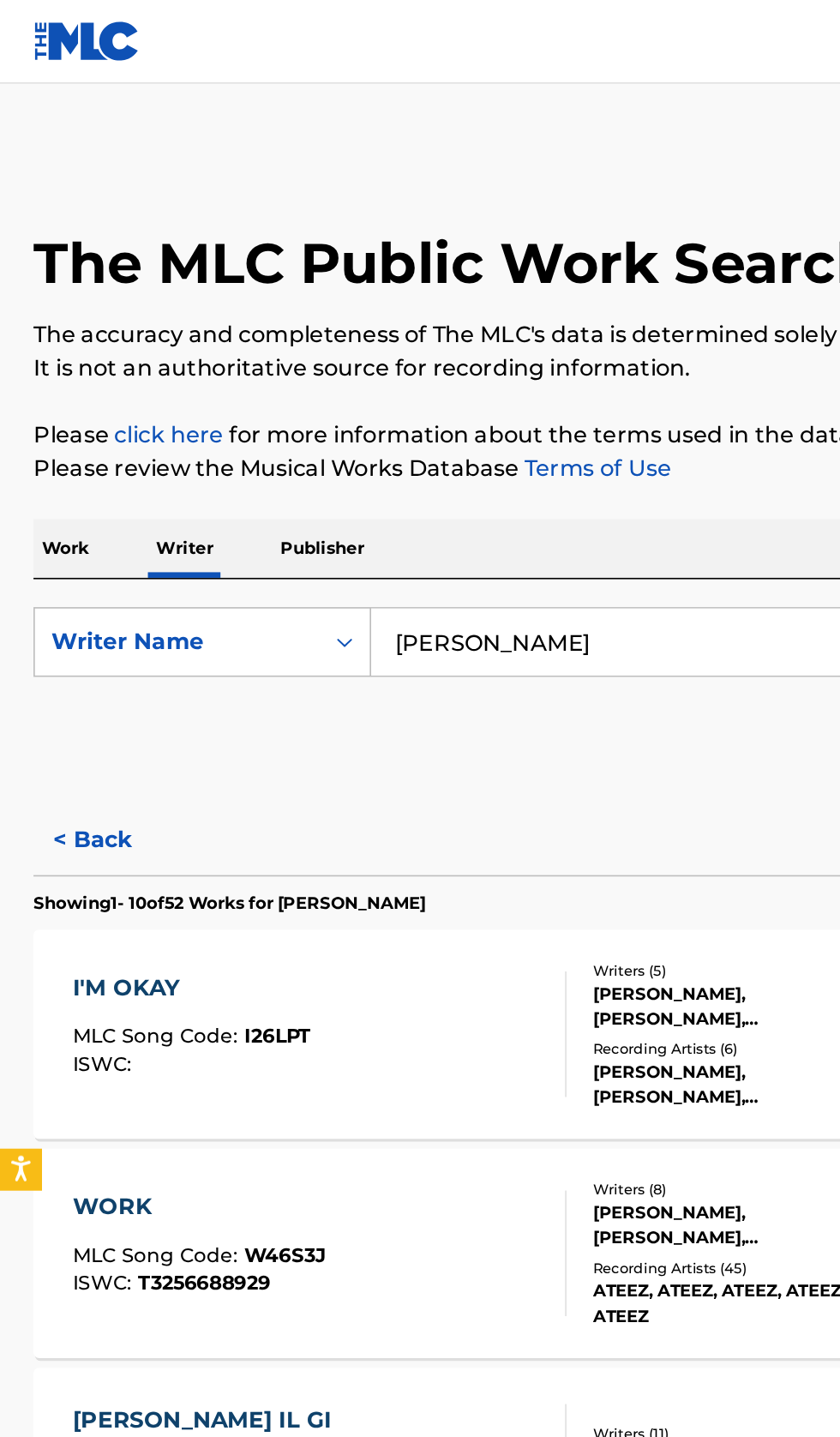
click at [82, 507] on button "< Back" at bounding box center [72, 516] width 103 height 43
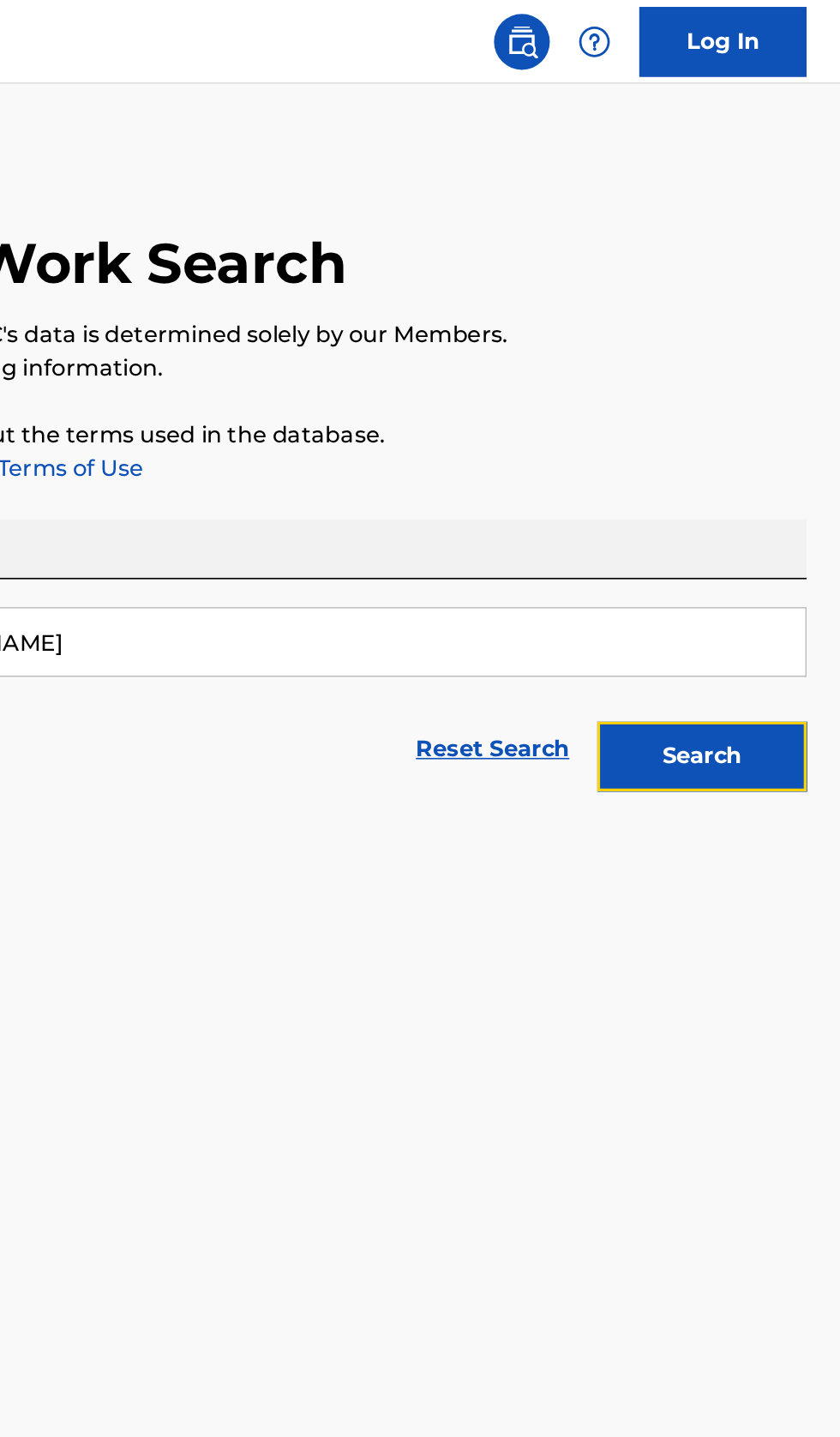
click at [798, 467] on button "Search" at bounding box center [755, 464] width 128 height 43
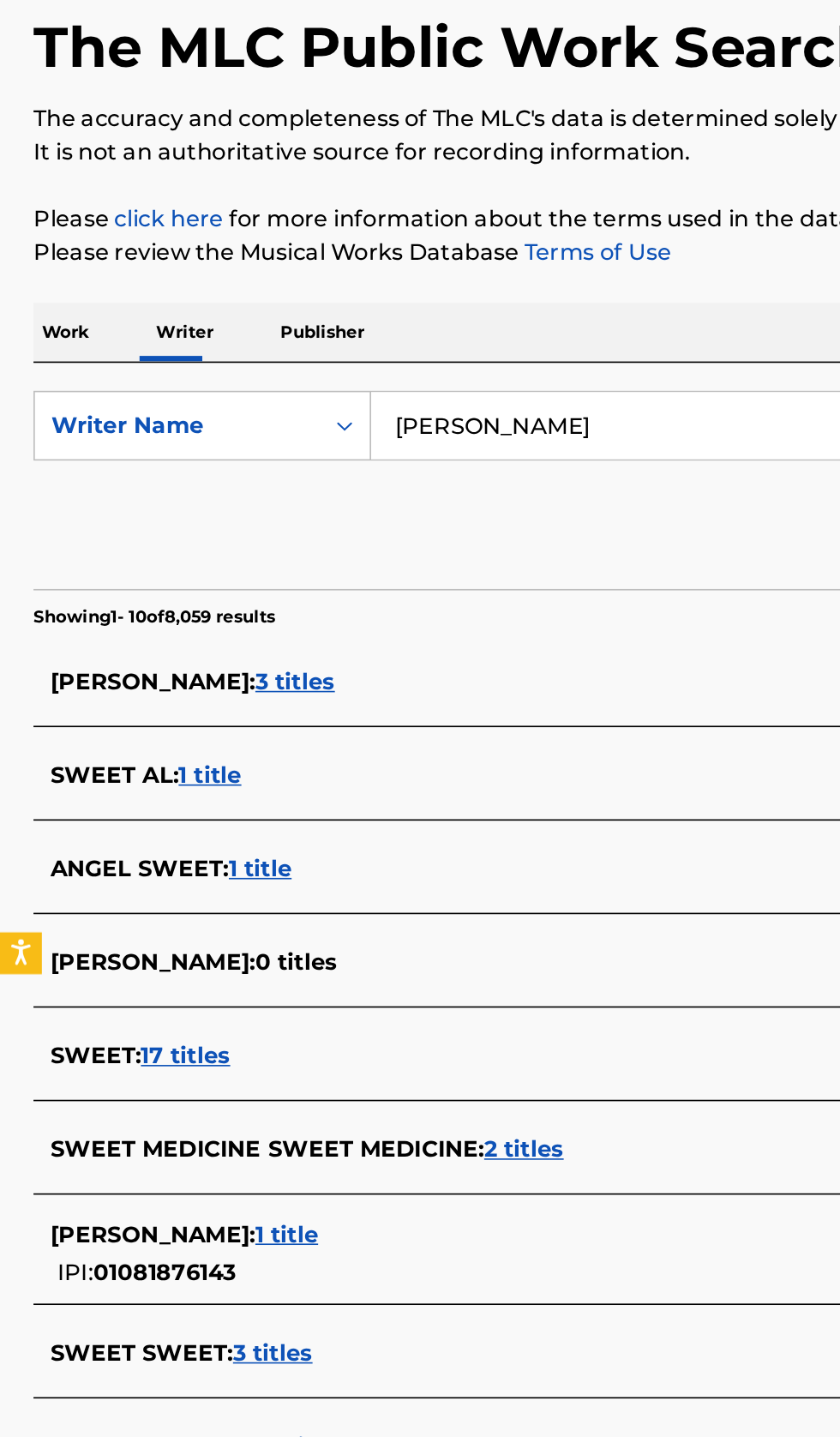
click at [259, 903] on div "JORDAN SWEET : 1 title IPI: 01081876143" at bounding box center [397, 903] width 734 height 44
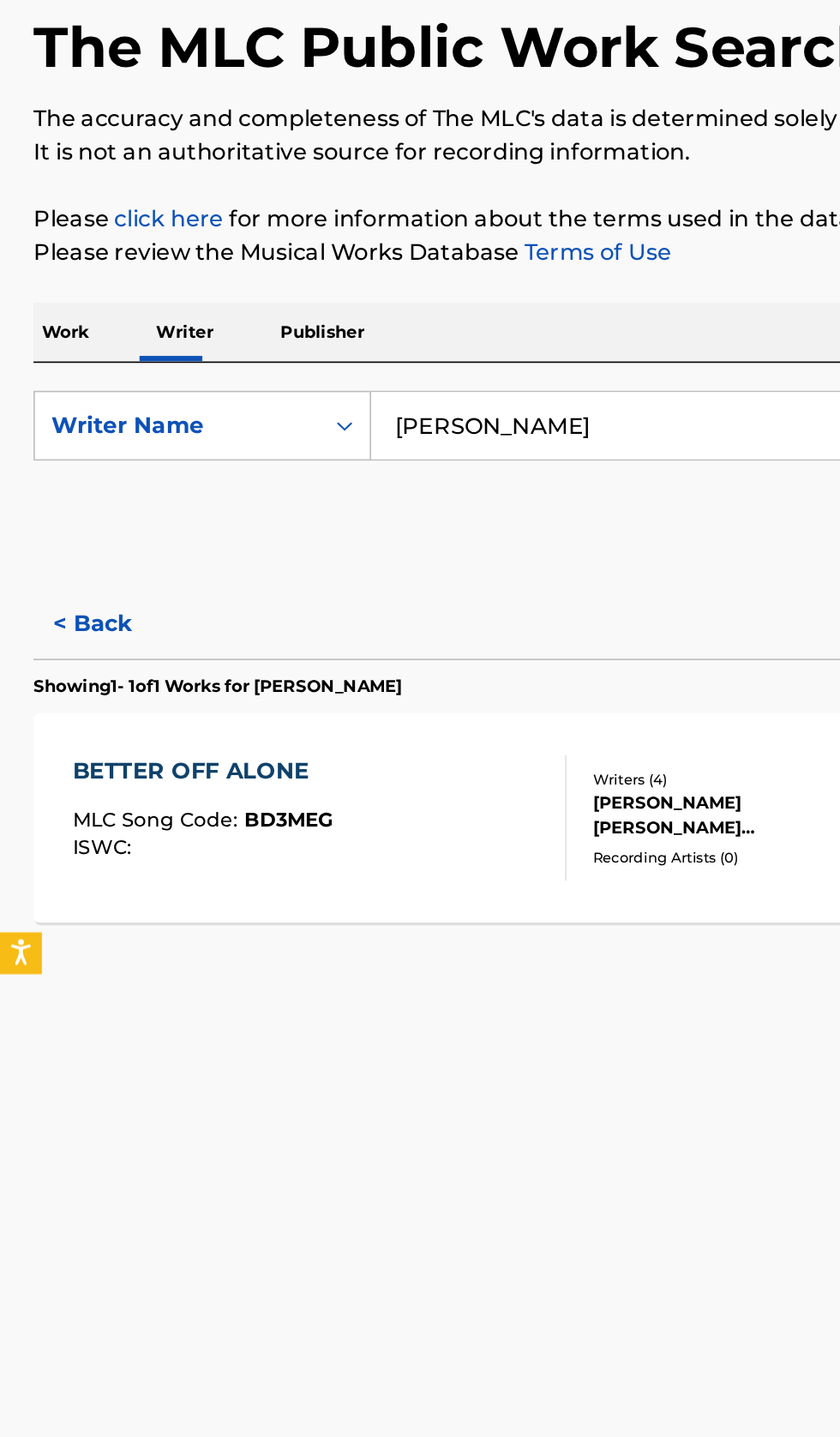
click at [81, 512] on button "< Back" at bounding box center [72, 516] width 103 height 43
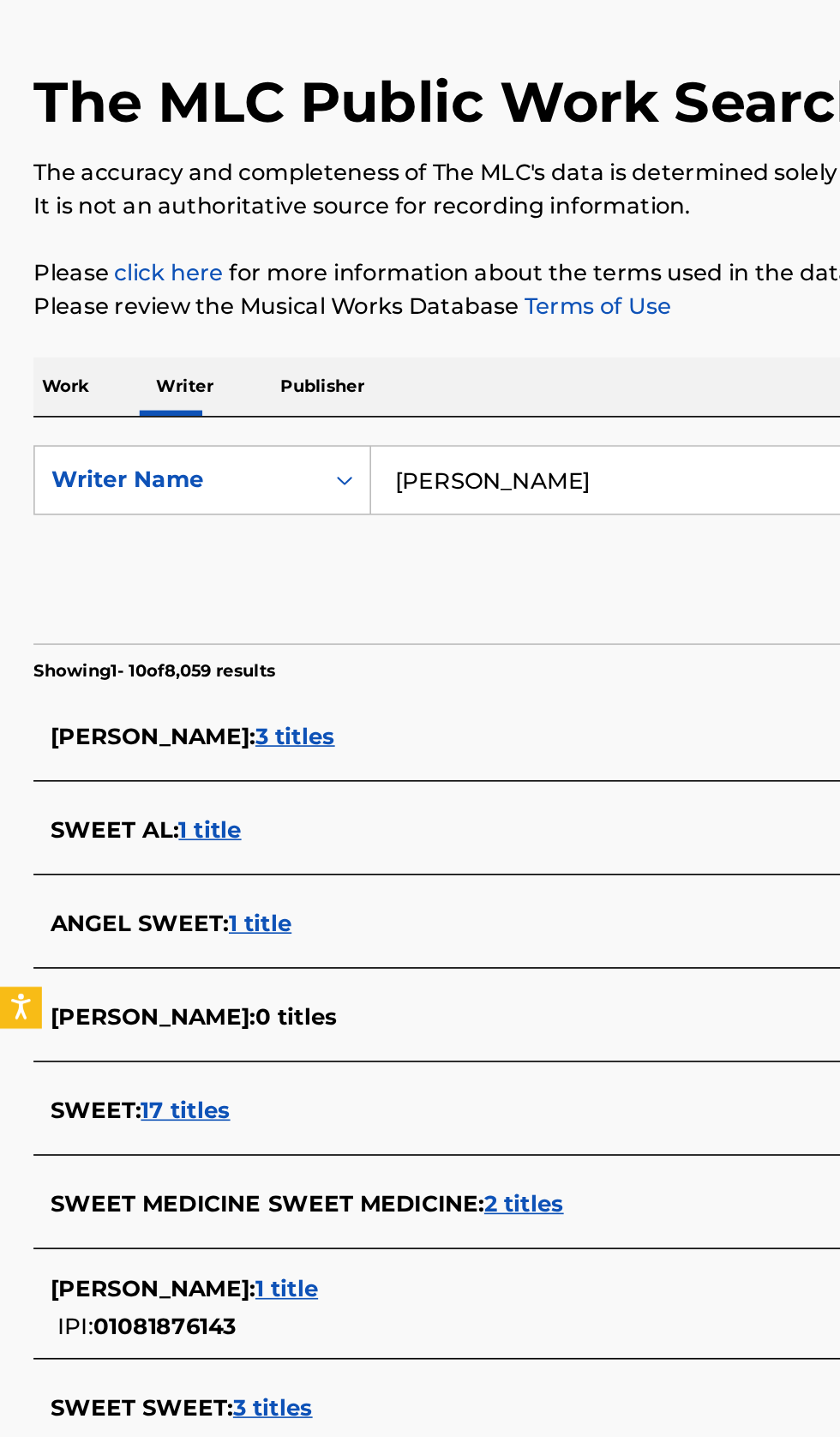
click at [380, 545] on div "JAYNA JORDAN SWEET : 3 titles" at bounding box center [397, 552] width 734 height 21
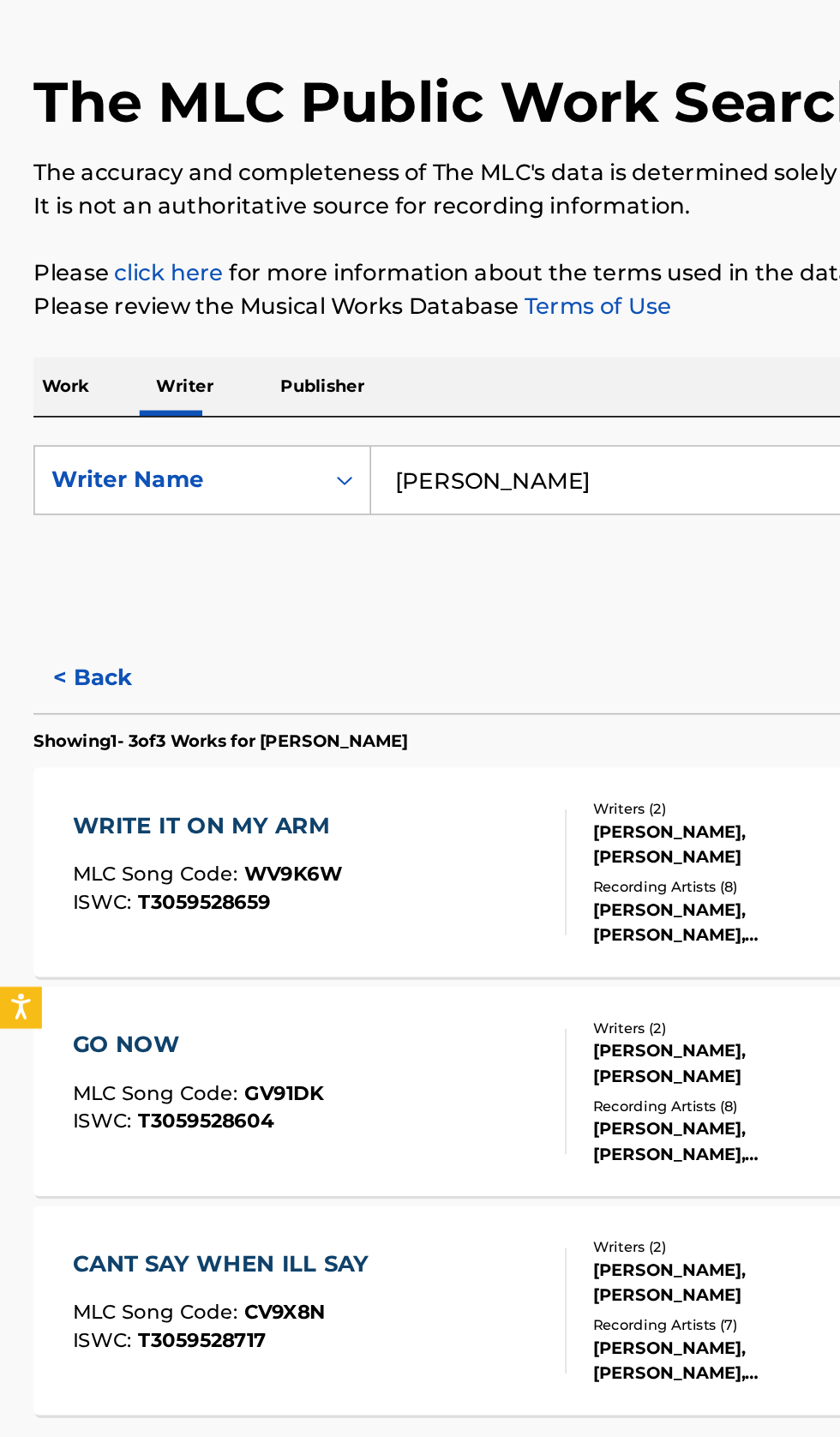
click at [82, 523] on button "< Back" at bounding box center [72, 516] width 103 height 43
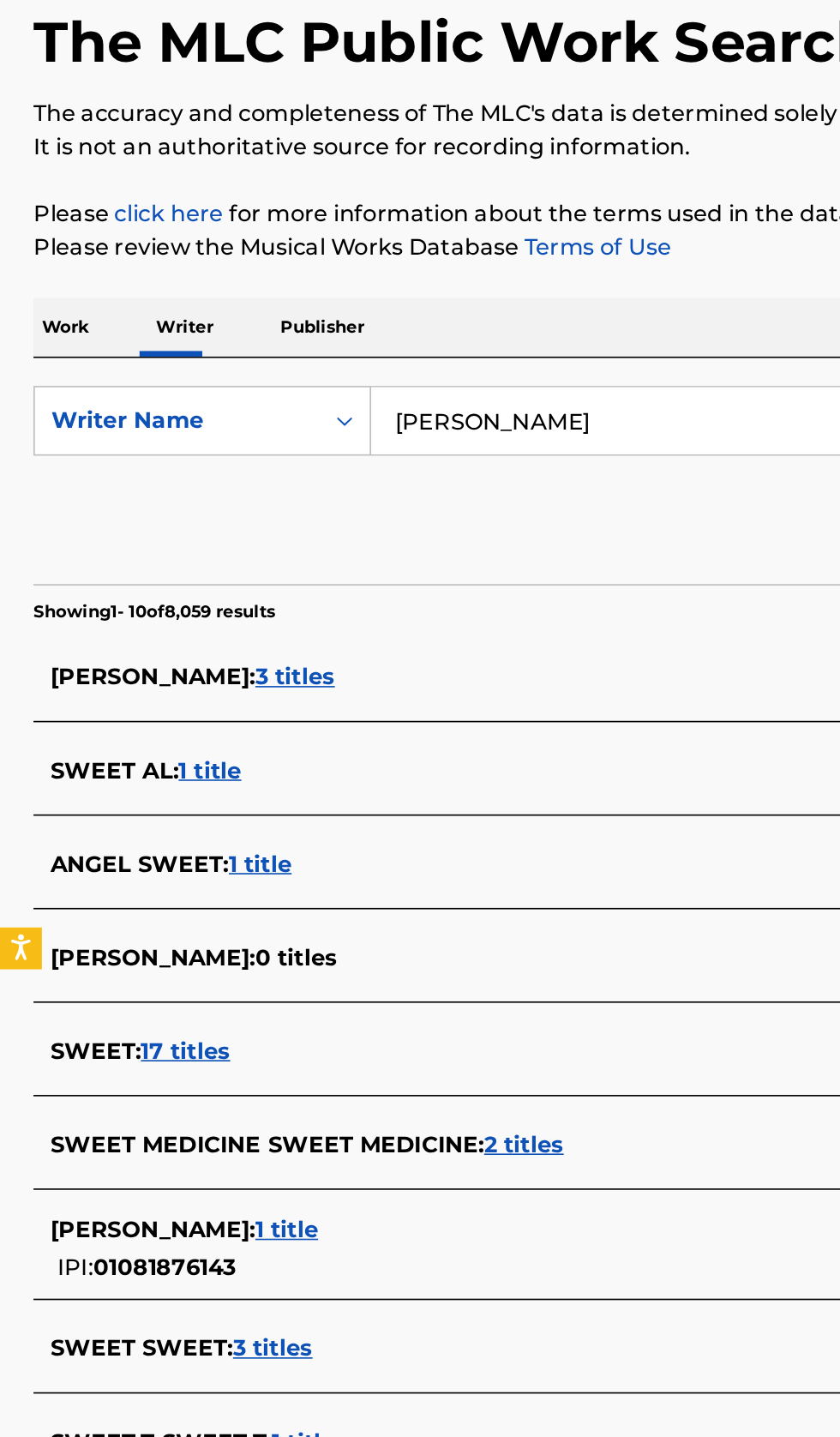
click at [415, 397] on input "Jordan Sweet" at bounding box center [523, 394] width 590 height 41
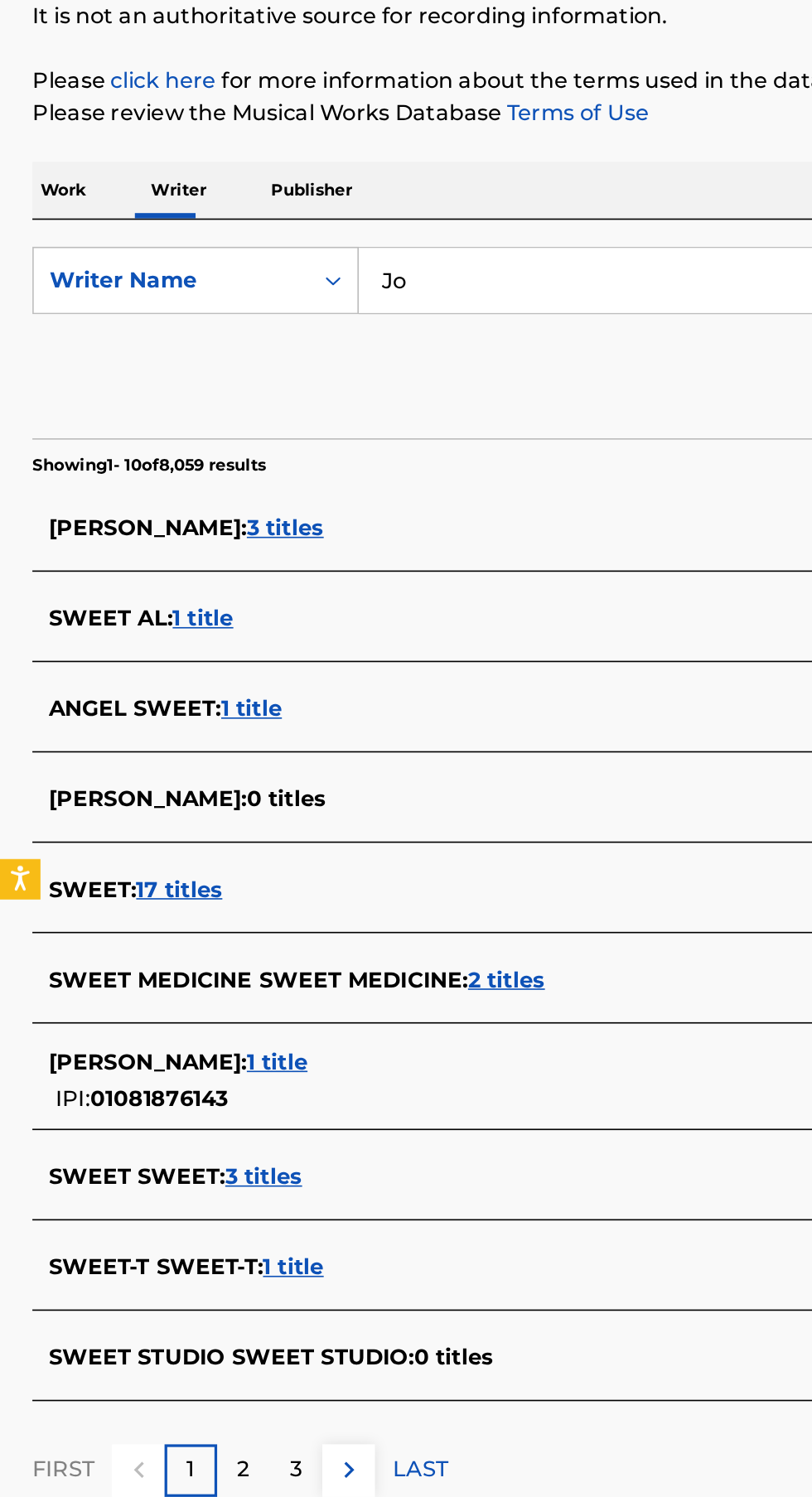
type input "J"
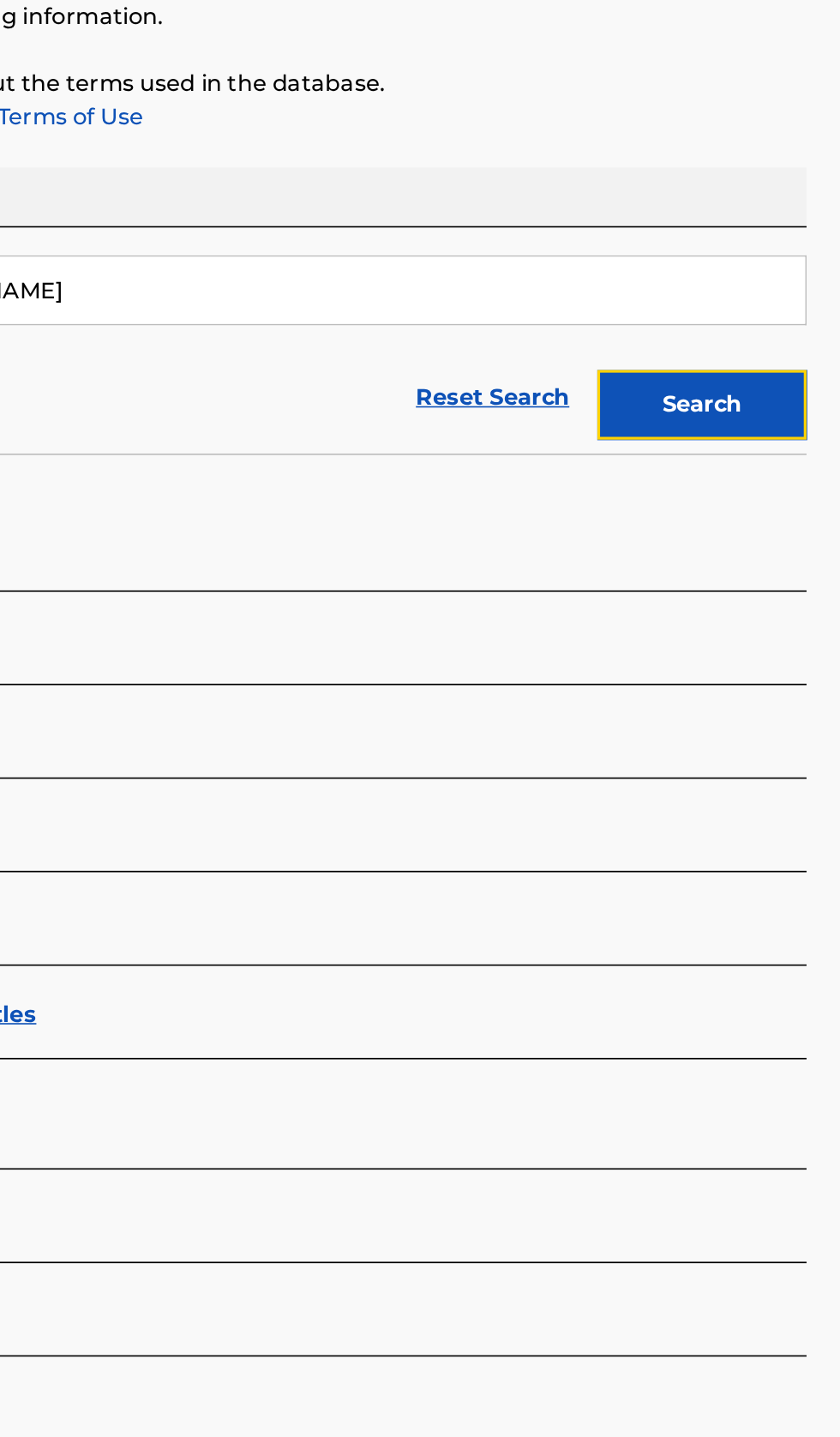
click at [780, 484] on button "Search" at bounding box center [755, 464] width 128 height 43
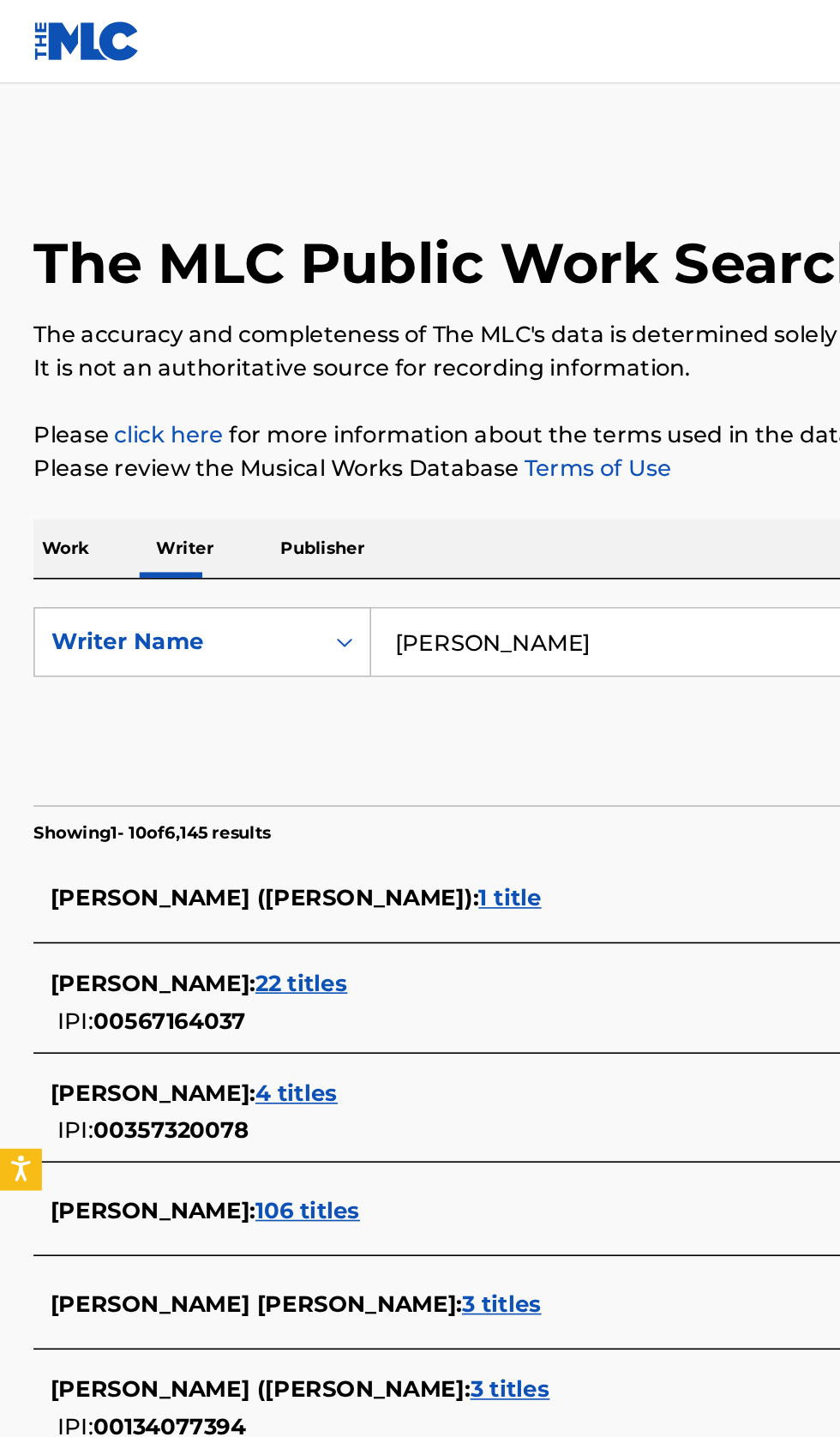
click at [446, 393] on input "Elizabeth Pitchkhadze" at bounding box center [523, 394] width 590 height 41
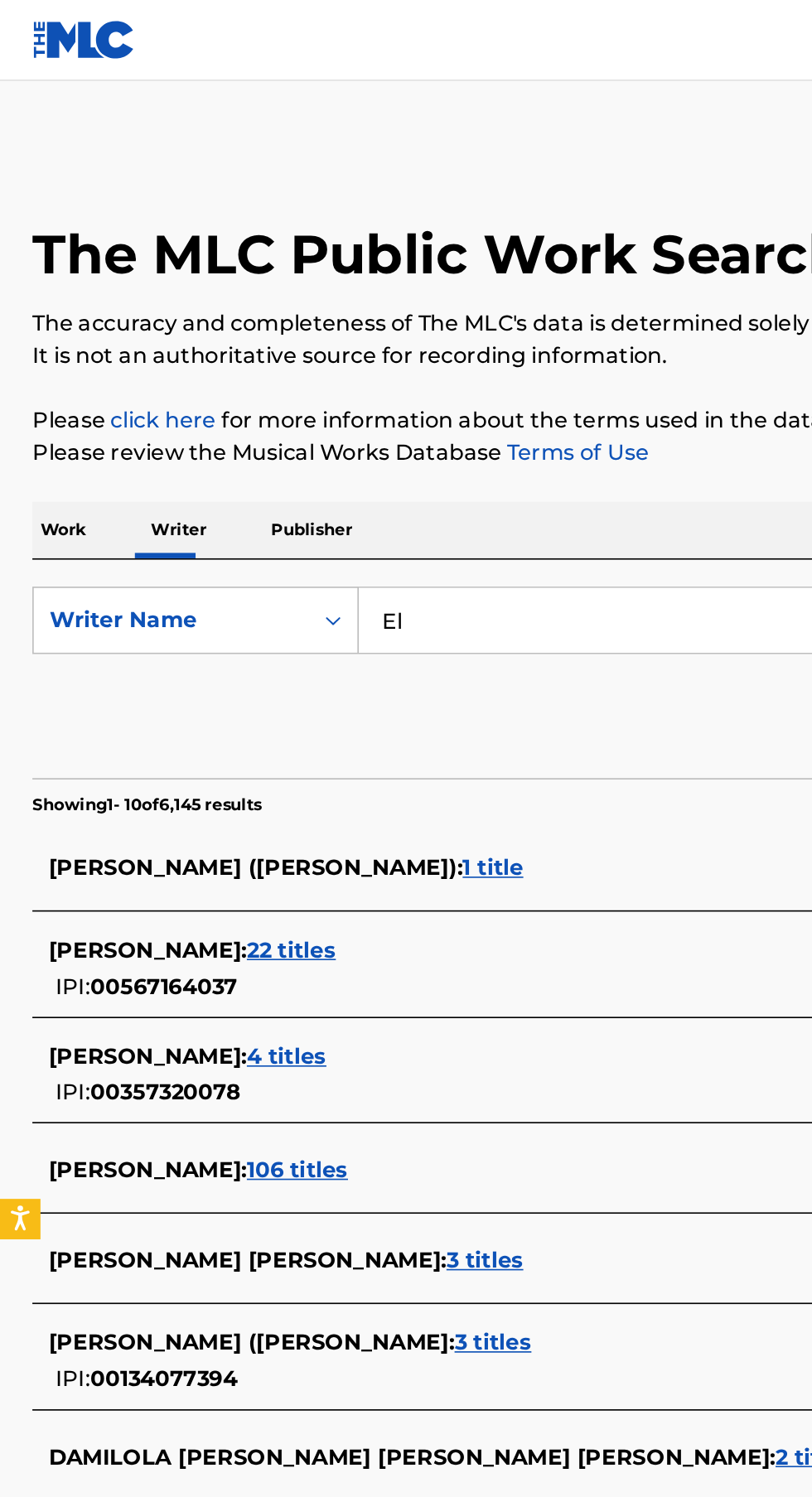
type input "E"
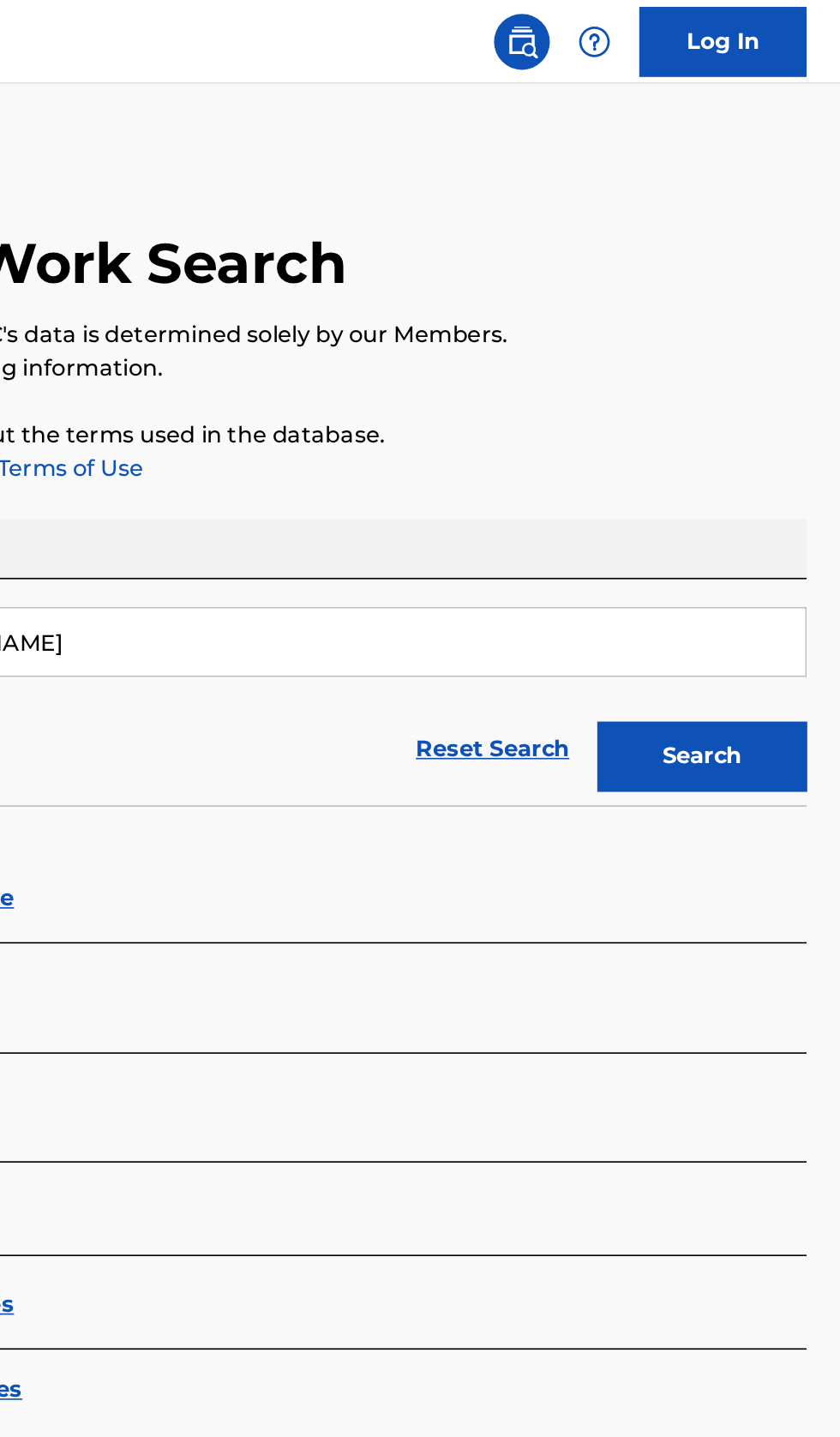
type input "Jordan Sweet"
click at [799, 476] on button "Search" at bounding box center [755, 464] width 128 height 43
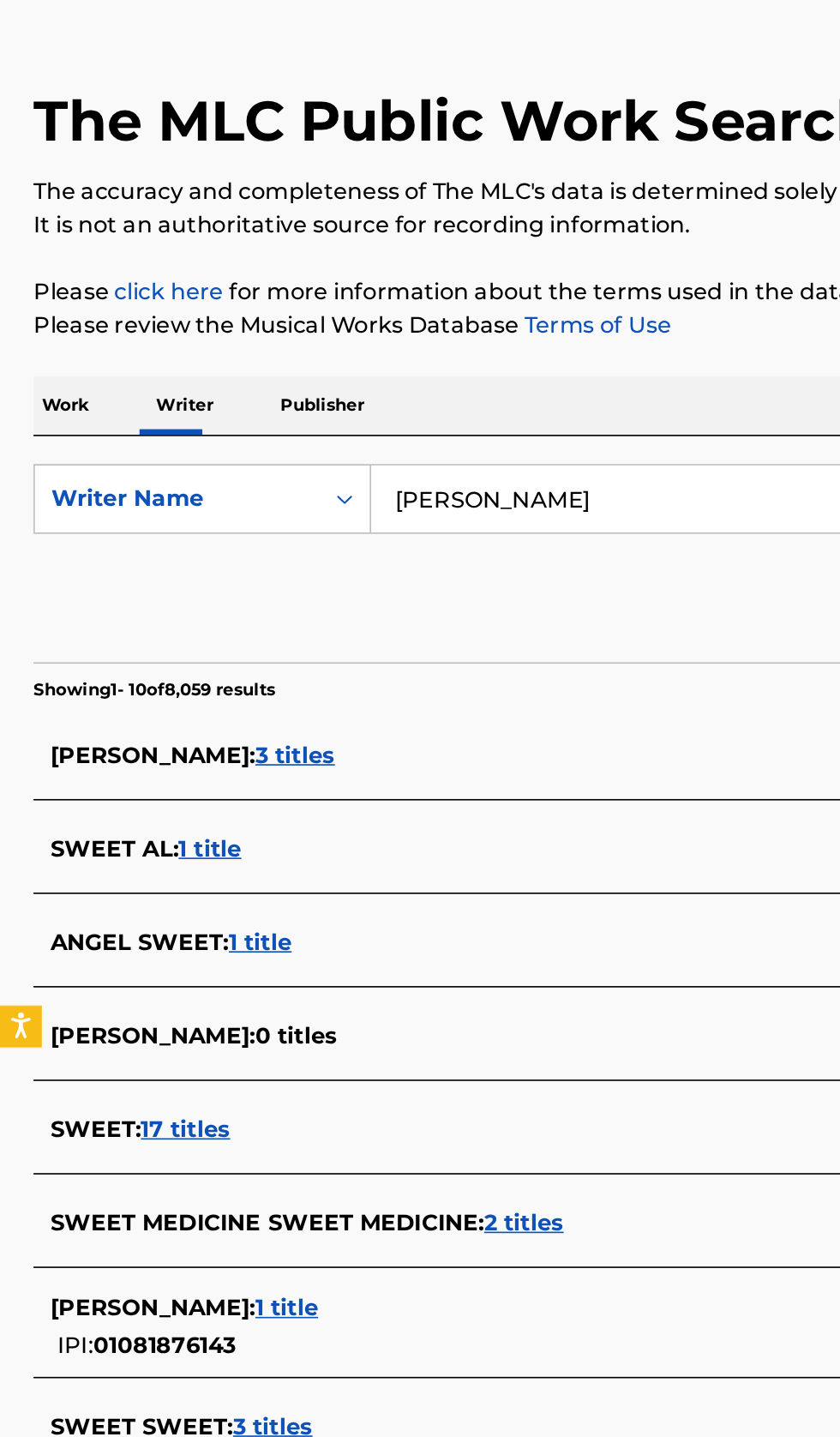
click at [291, 907] on div "JORDAN SWEET : 1 title IPI: 01081876143" at bounding box center [397, 903] width 734 height 44
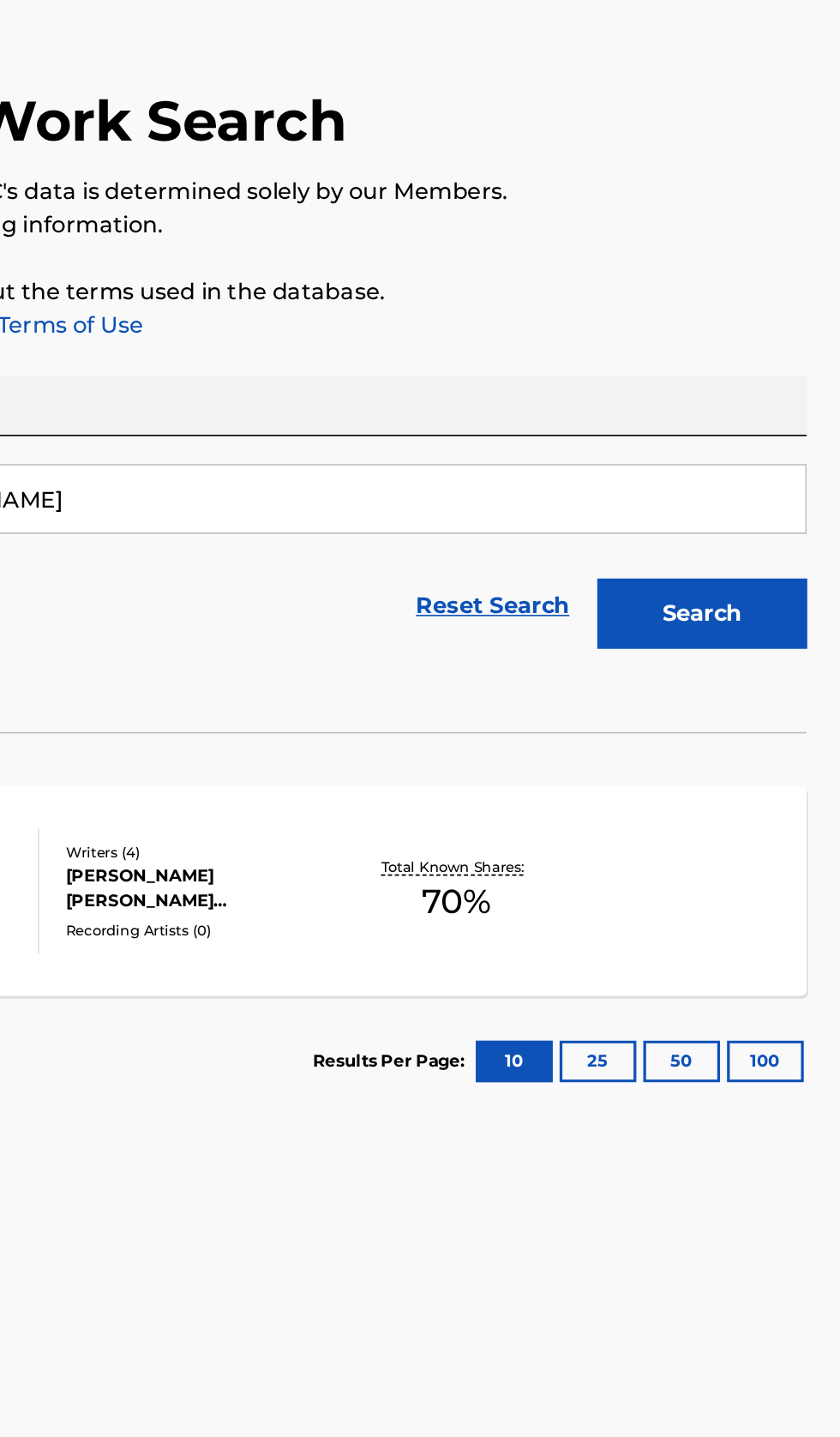
click at [698, 623] on div "BETTER OFF ALONE MLC Song Code : BD3MEG ISWC : Writers ( 4 ) ALIANDRO DARTON PR…" at bounding box center [420, 635] width 799 height 128
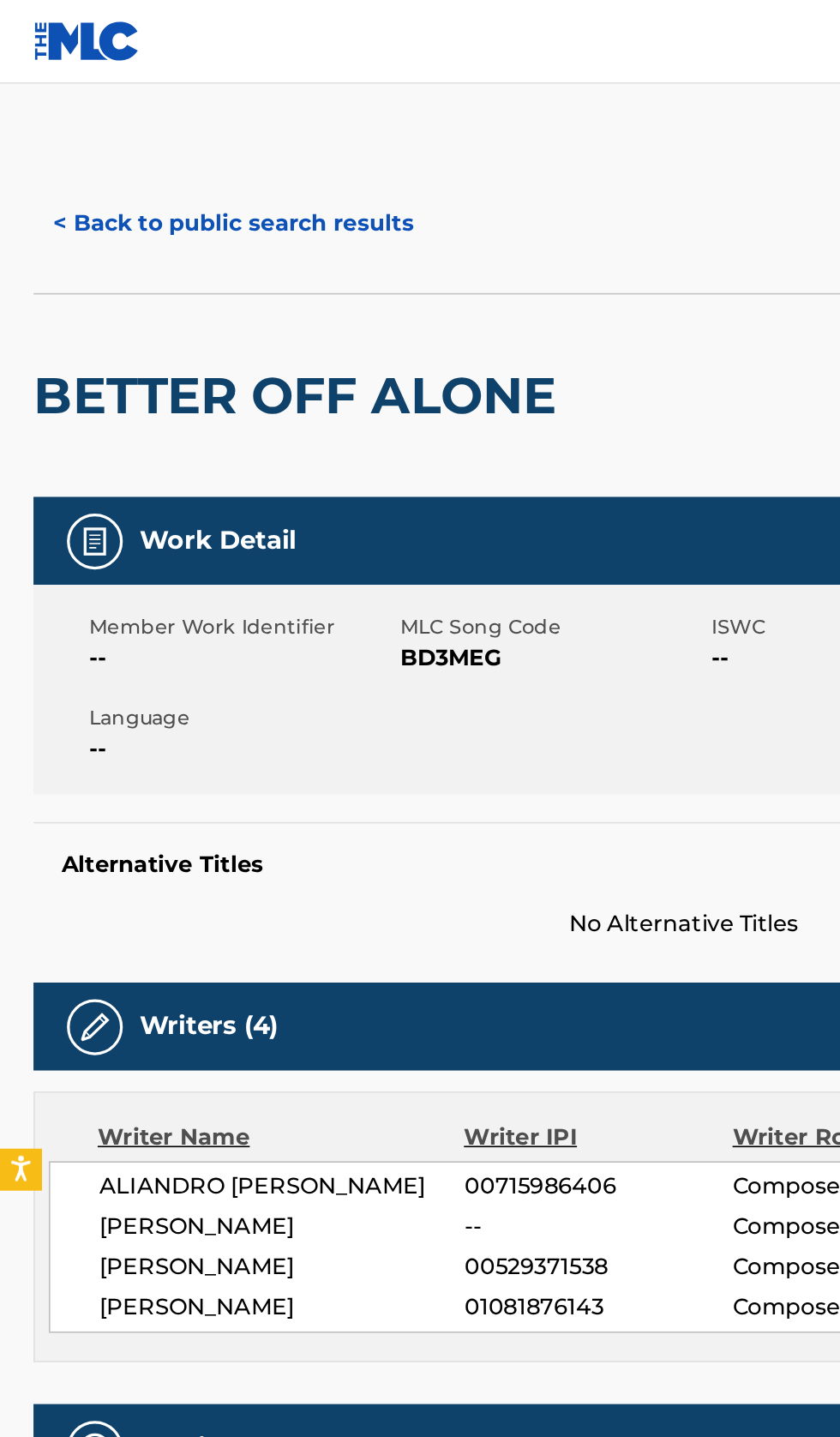
click at [172, 122] on button "< Back to public search results" at bounding box center [144, 136] width 246 height 43
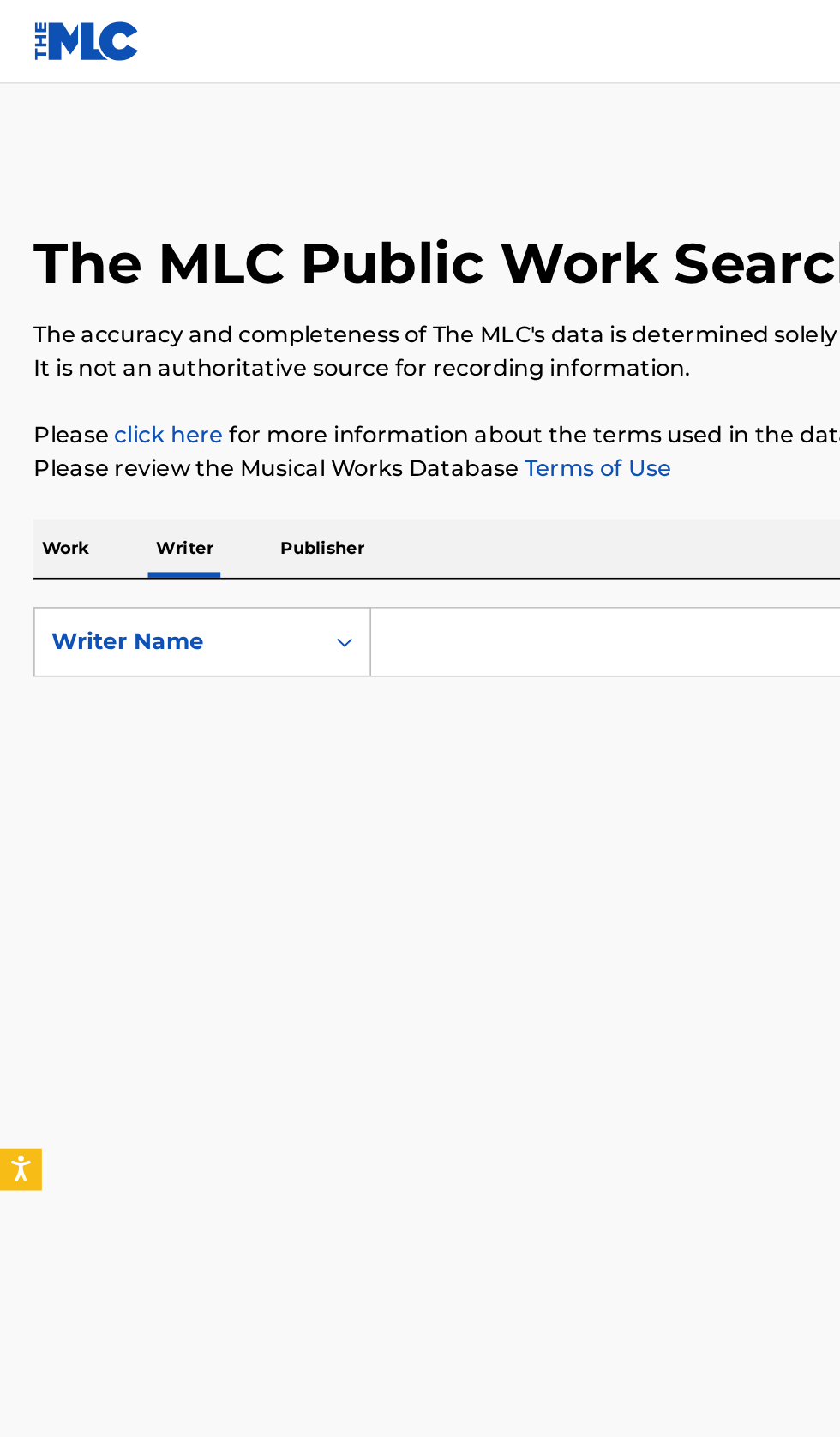
click at [372, 391] on input "Search Form" at bounding box center [523, 394] width 590 height 41
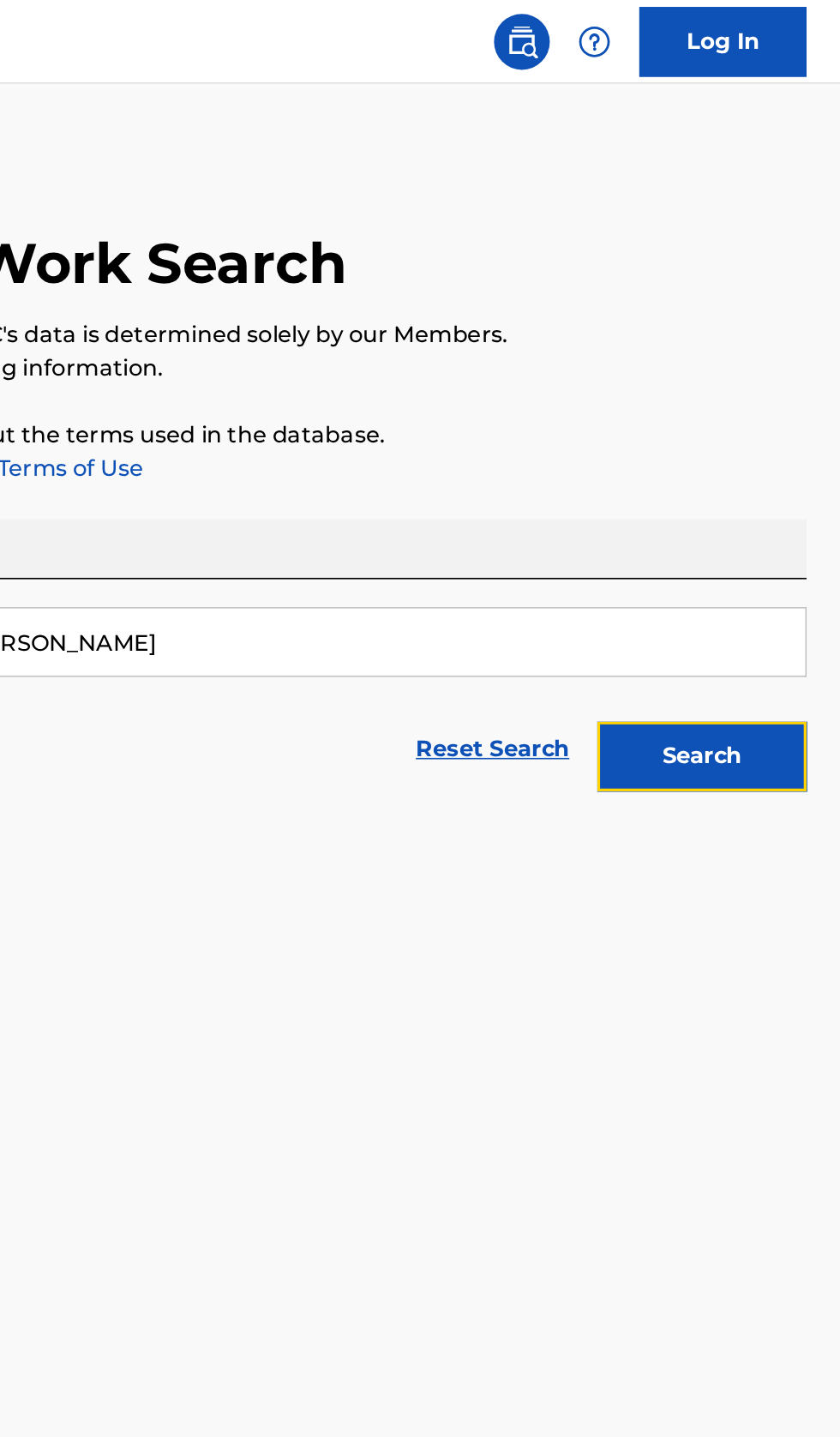
click at [799, 463] on button "Search" at bounding box center [755, 464] width 128 height 43
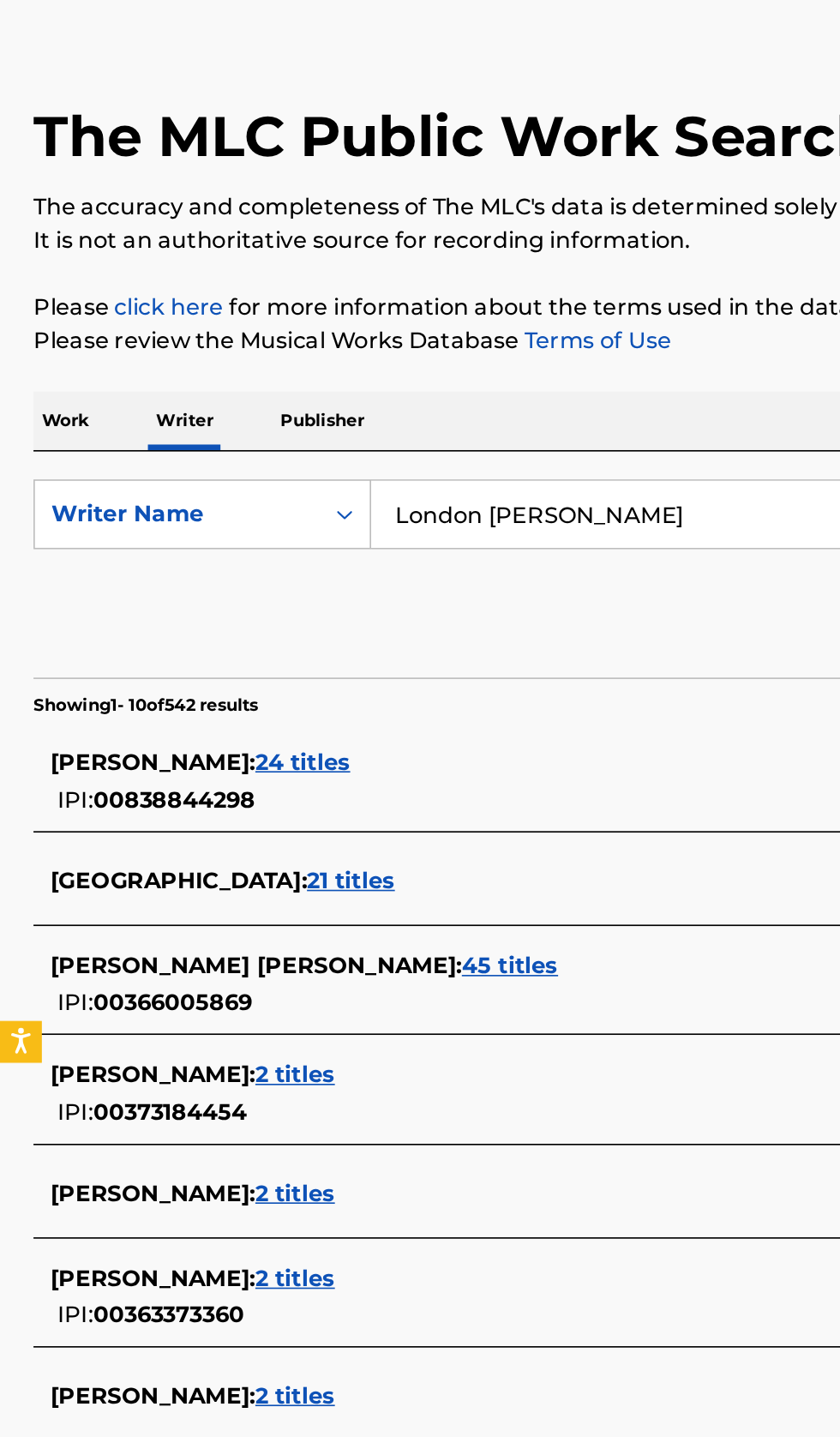
click at [444, 389] on input "London Golston" at bounding box center [523, 394] width 590 height 41
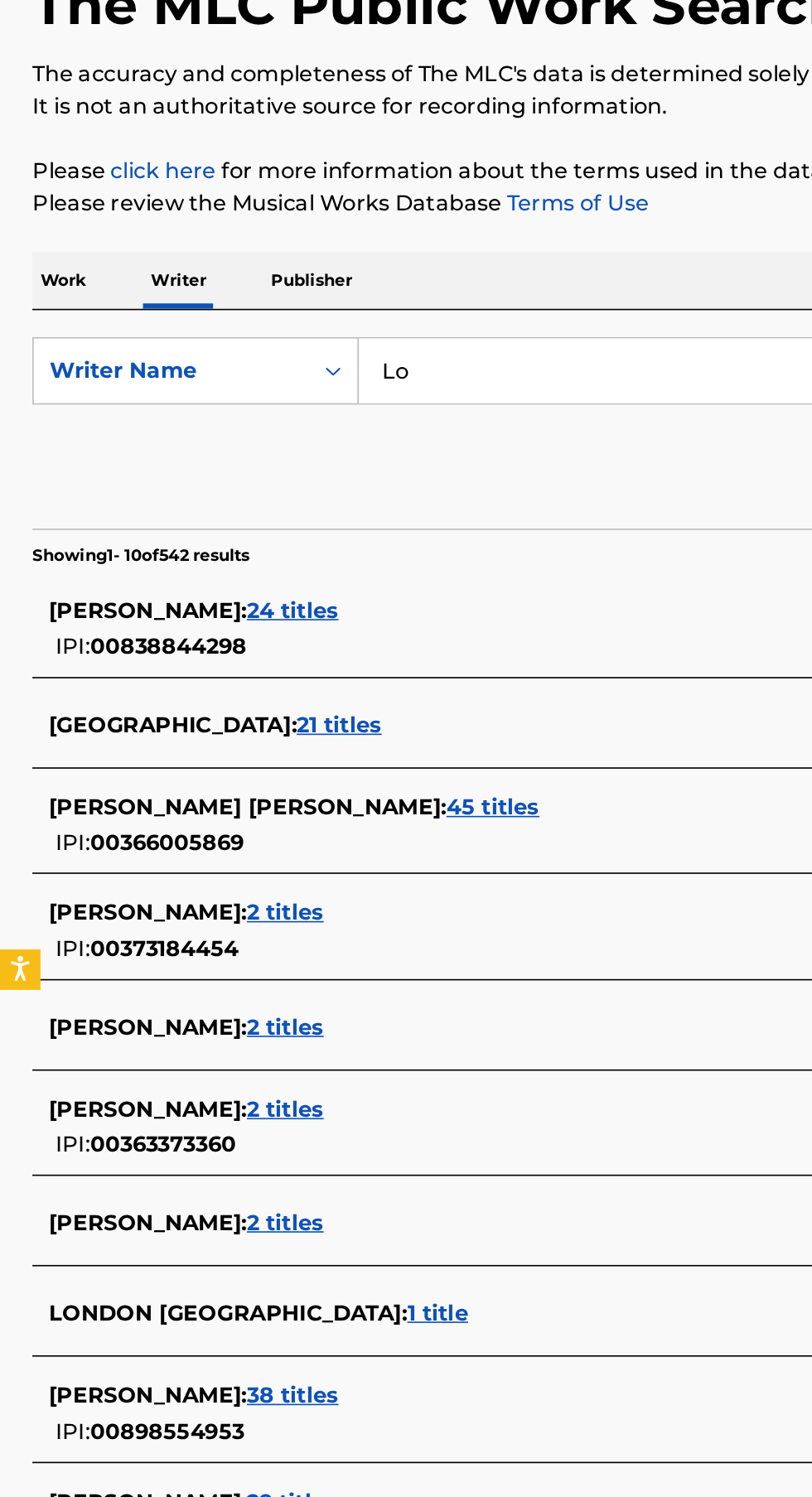
type input "L"
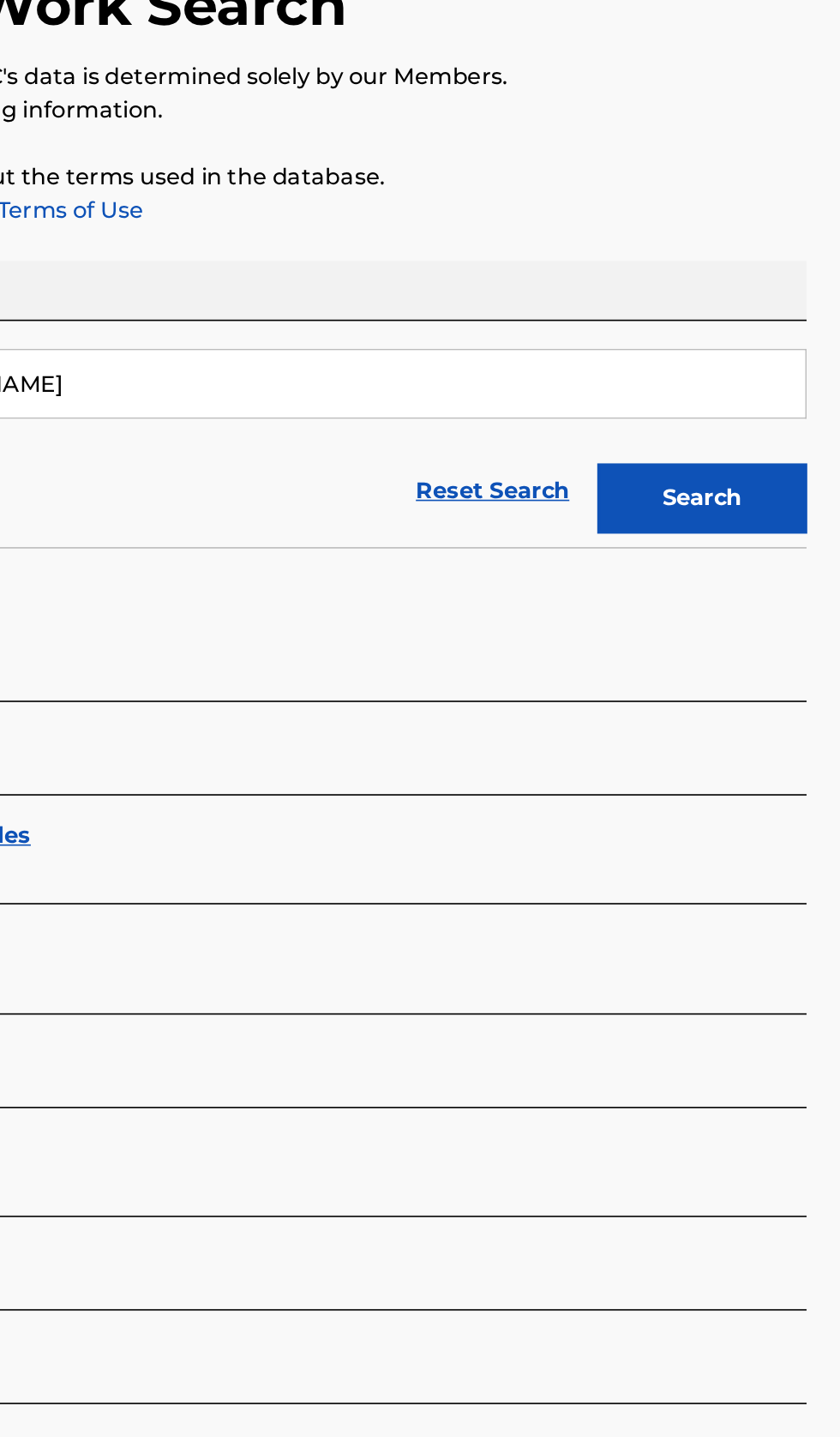
type input "Charkel Kelley"
click at [771, 473] on button "Search" at bounding box center [755, 464] width 128 height 43
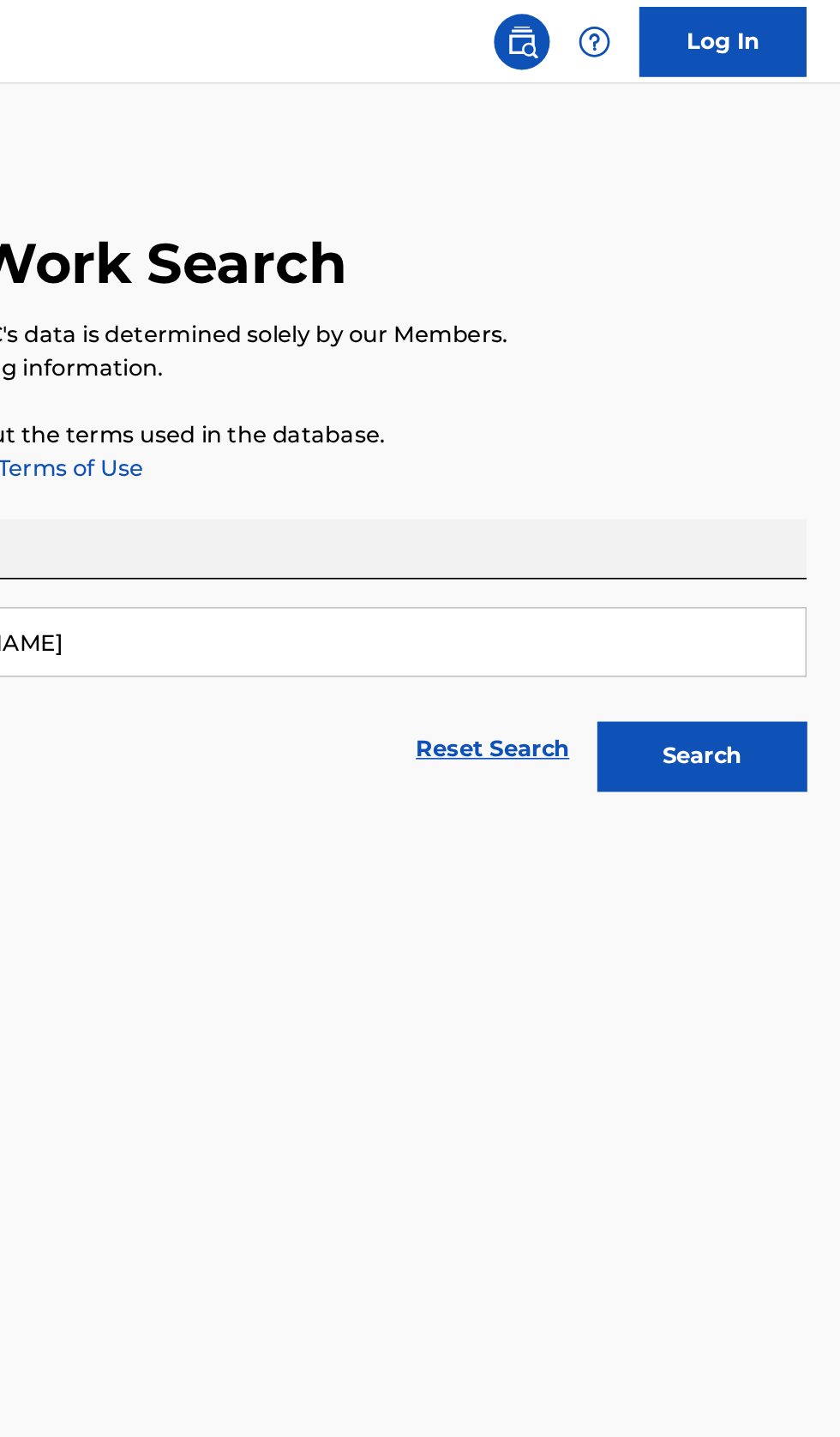
type input "Kambrie Raegan"
click at [795, 468] on button "Search" at bounding box center [755, 464] width 128 height 43
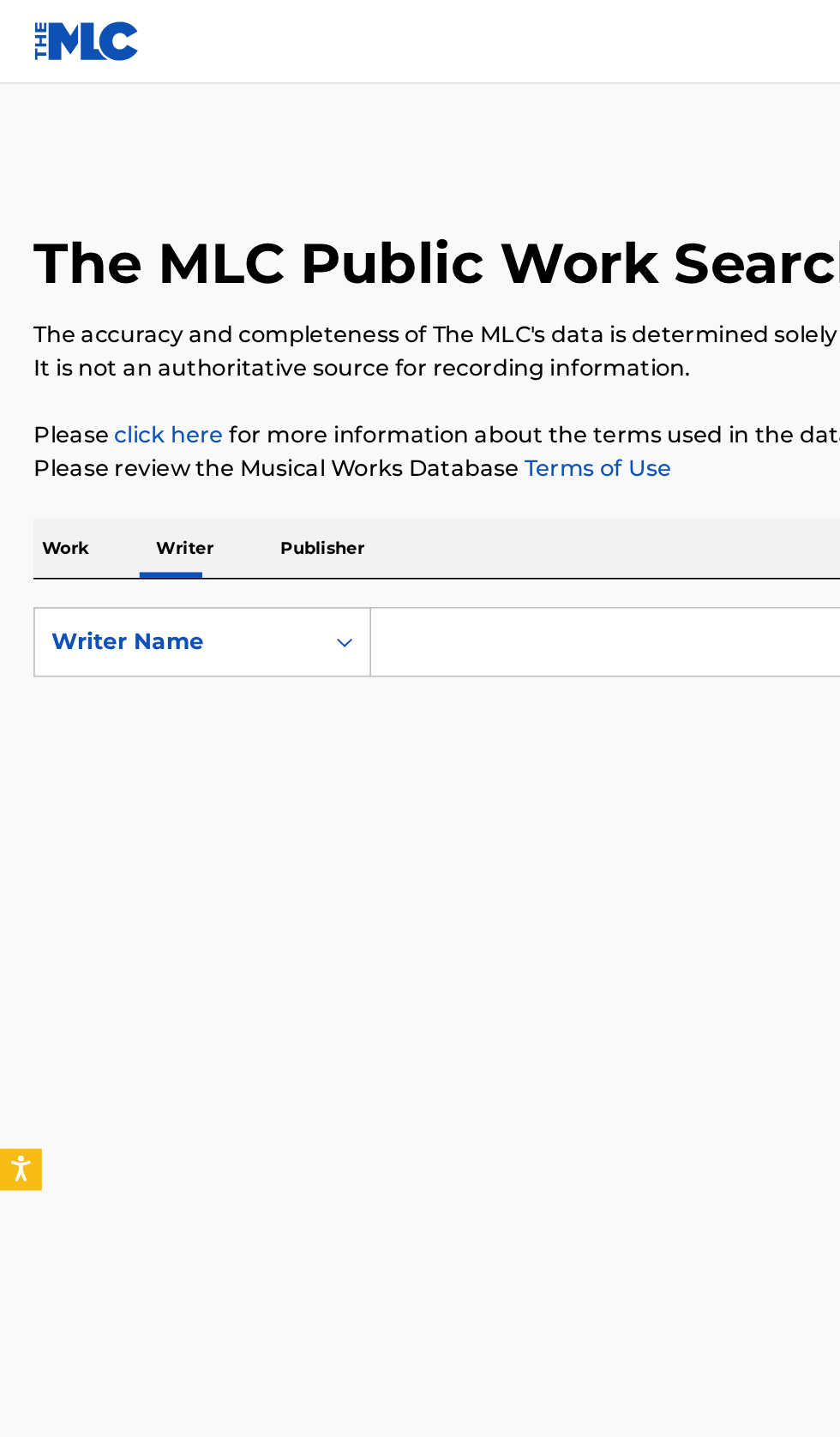
click at [337, 374] on input "Search Form" at bounding box center [523, 394] width 590 height 41
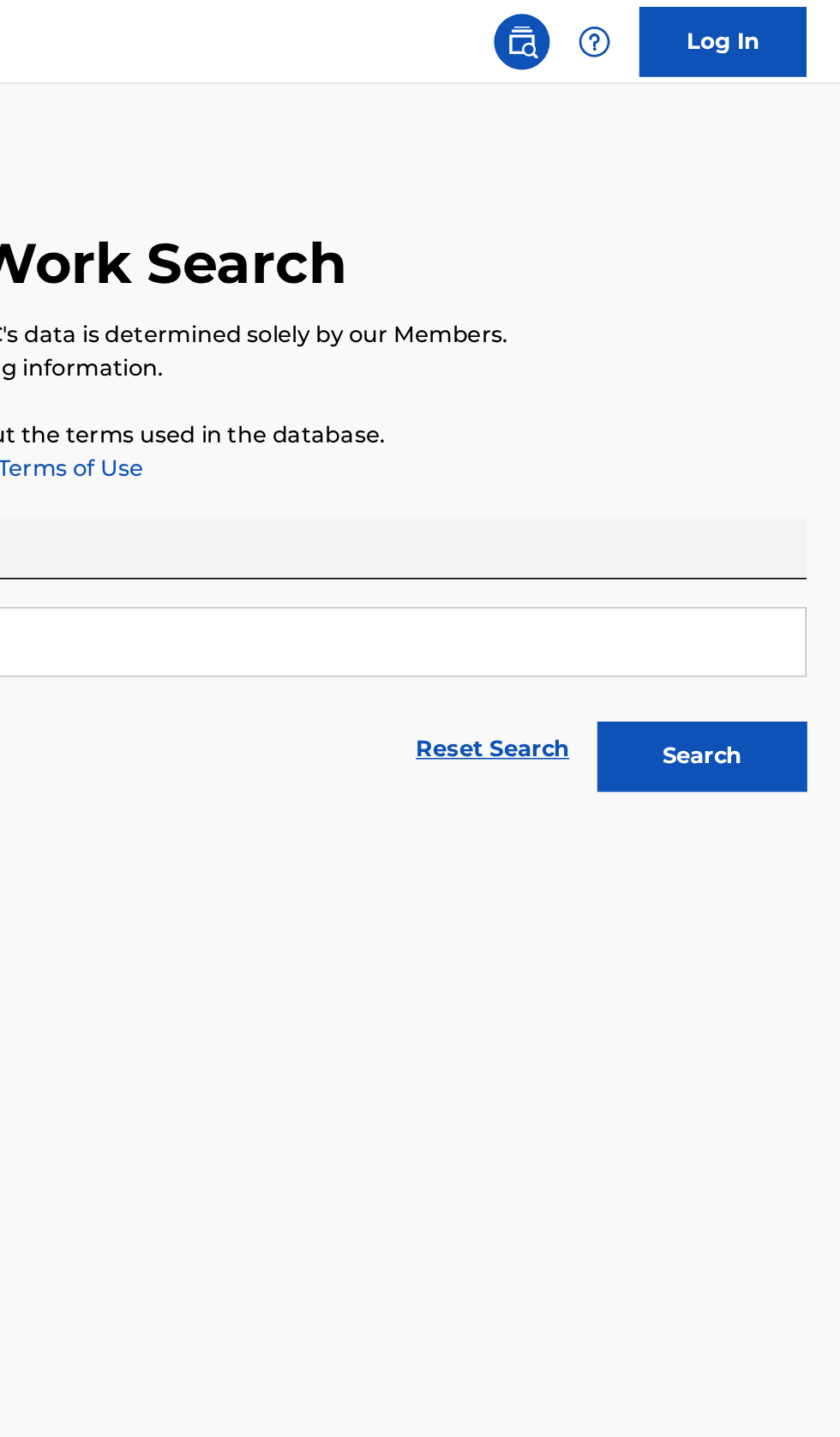
type input "Alyn"
click at [783, 476] on button "Search" at bounding box center [755, 464] width 128 height 43
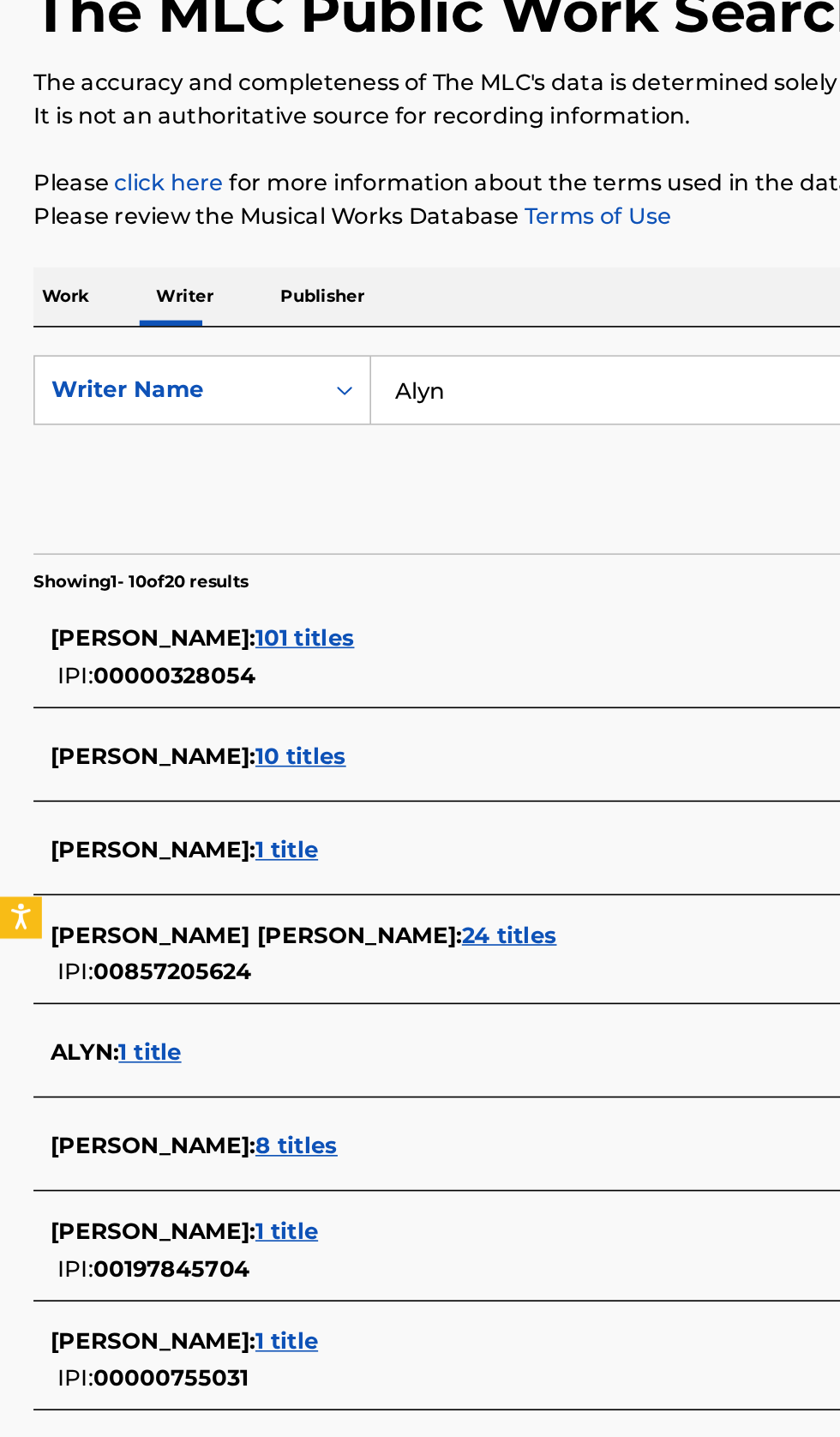
click at [244, 794] on div "ALYN : 1 title" at bounding box center [397, 801] width 734 height 21
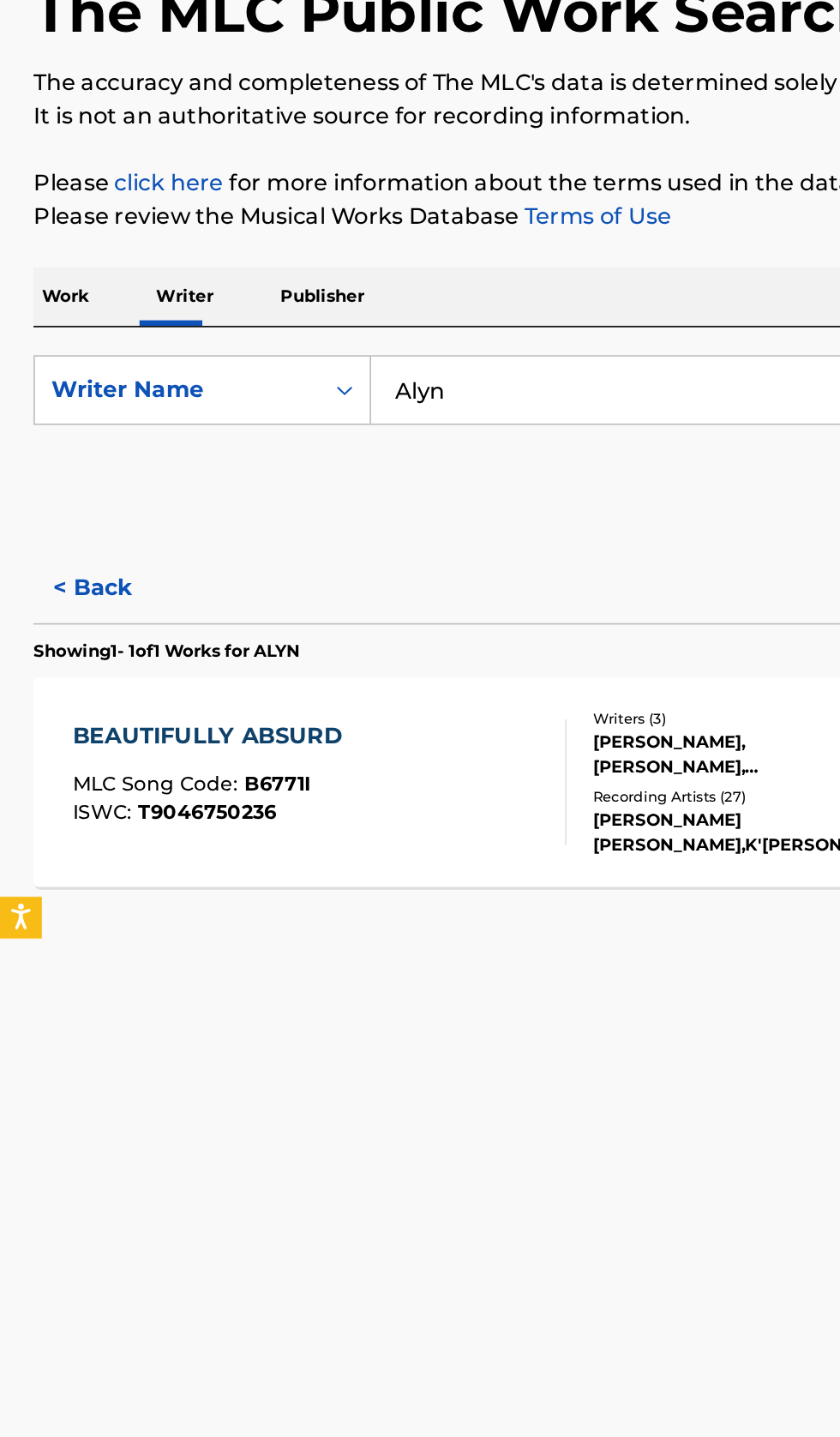
click at [82, 524] on button "< Back" at bounding box center [72, 516] width 103 height 43
